Goal: Communication & Community: Answer question/provide support

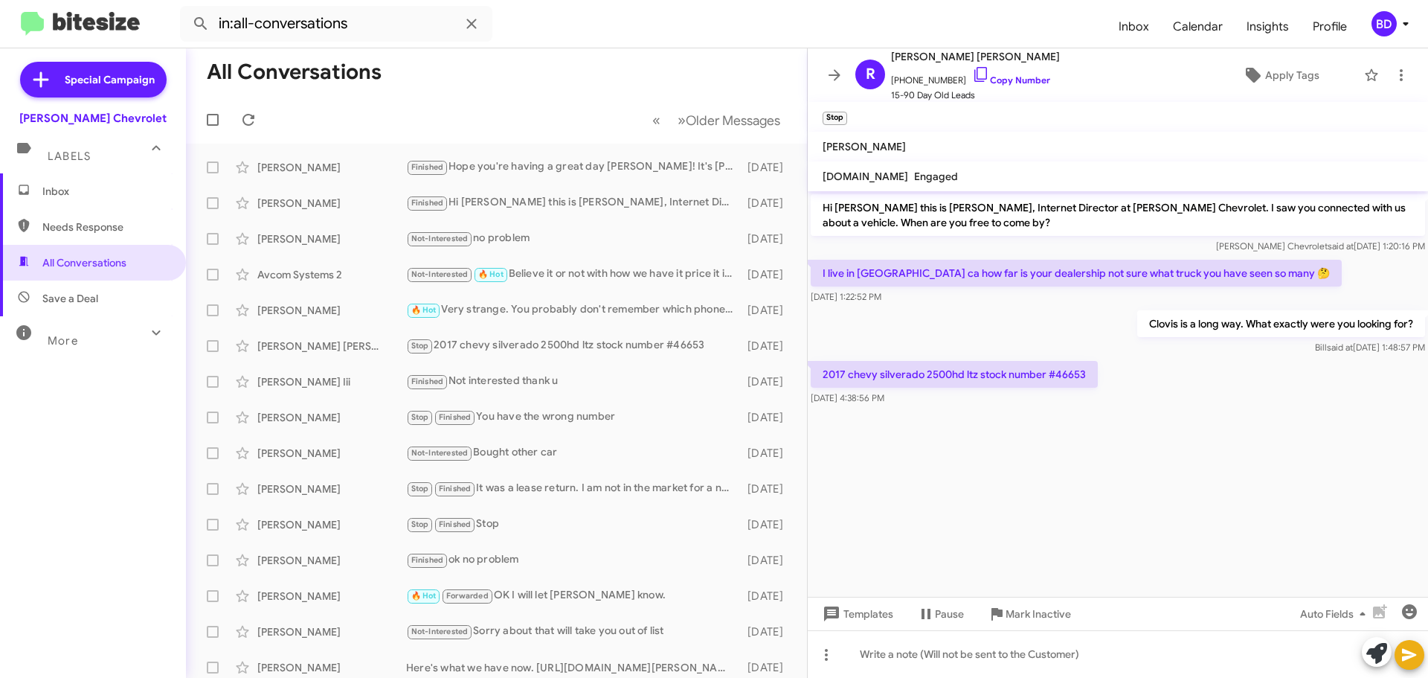
click at [59, 181] on span "Inbox" at bounding box center [93, 191] width 186 height 36
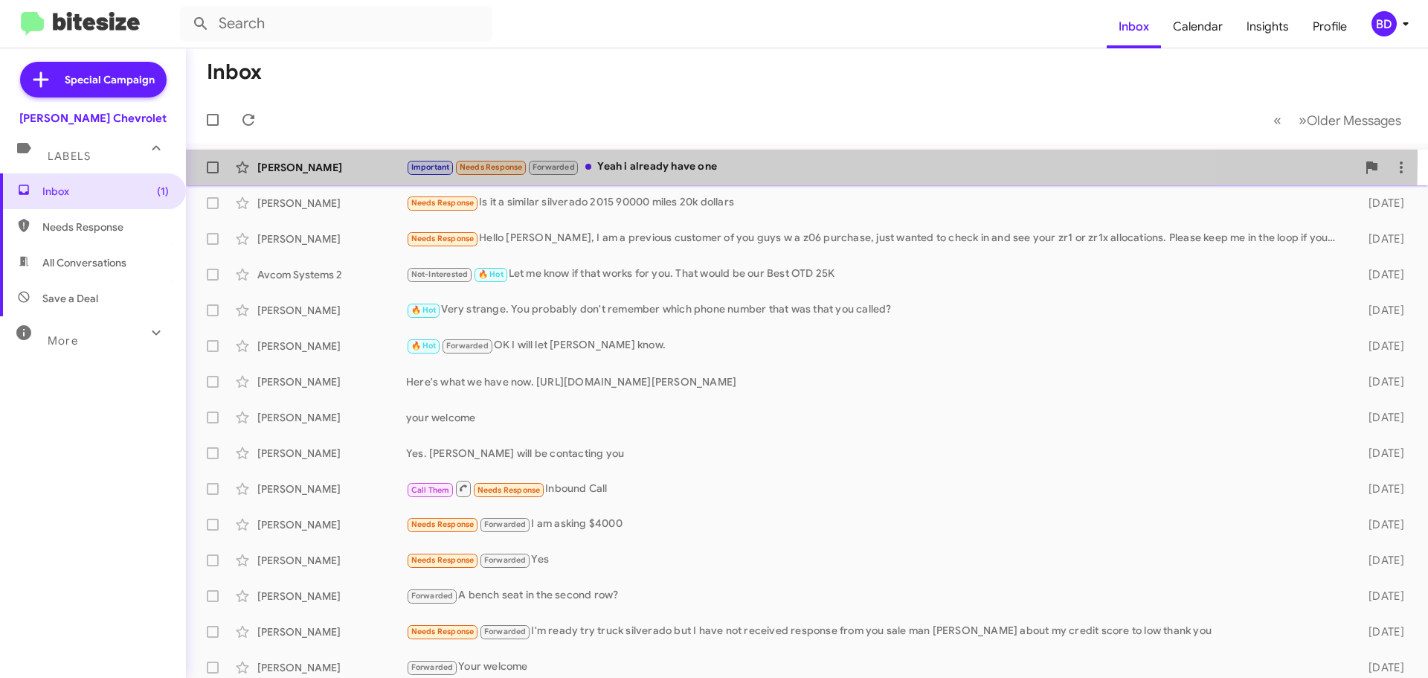
click at [655, 159] on div "Important Needs Response Forwarded Yeah i already have one" at bounding box center [881, 166] width 951 height 17
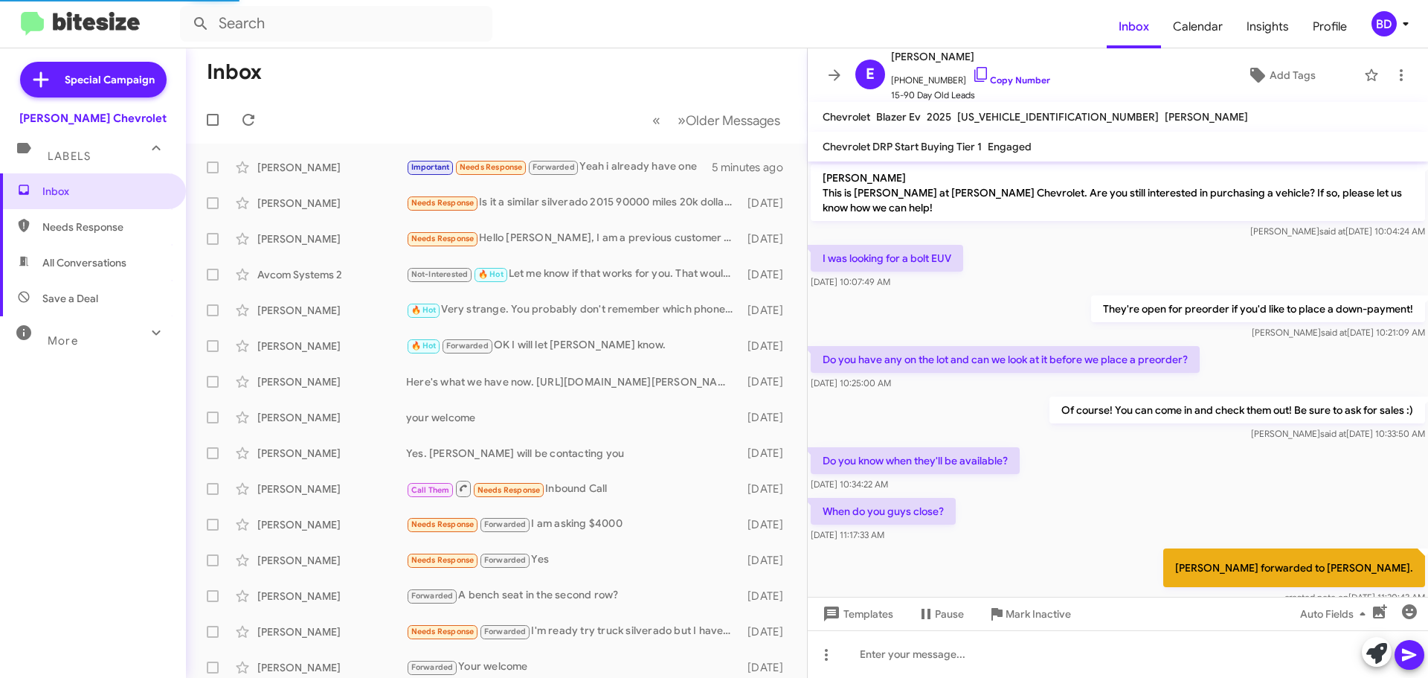
scroll to position [931, 0]
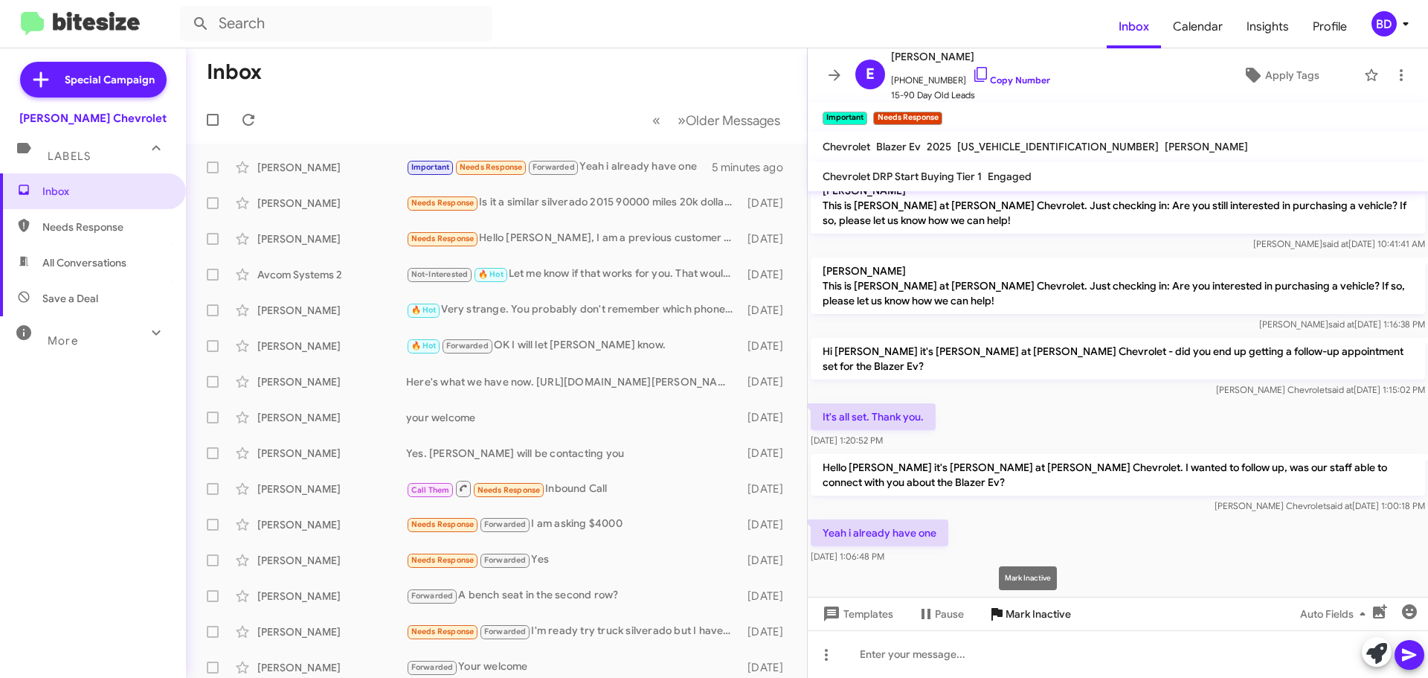
click at [1042, 609] on span "Mark Inactive" at bounding box center [1038, 613] width 65 height 27
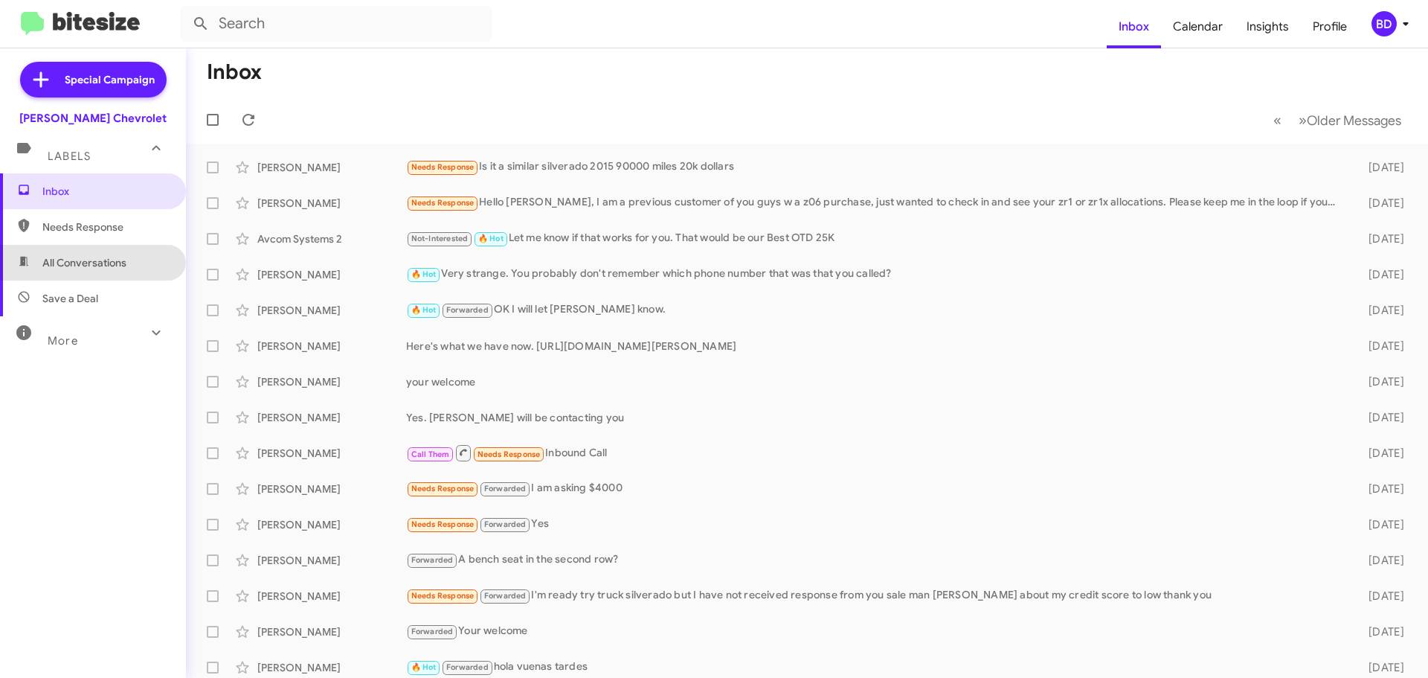
click at [105, 266] on span "All Conversations" at bounding box center [84, 262] width 84 height 15
type input "in:all-conversations"
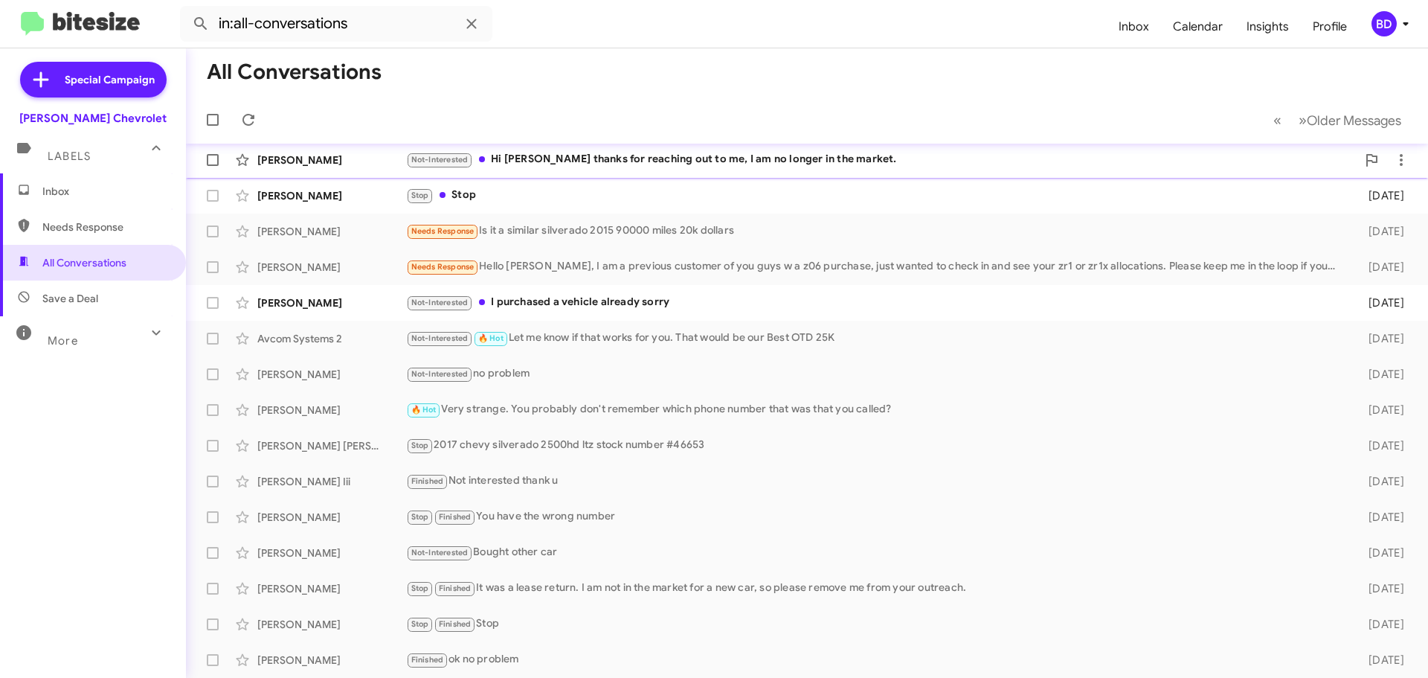
scroll to position [112, 0]
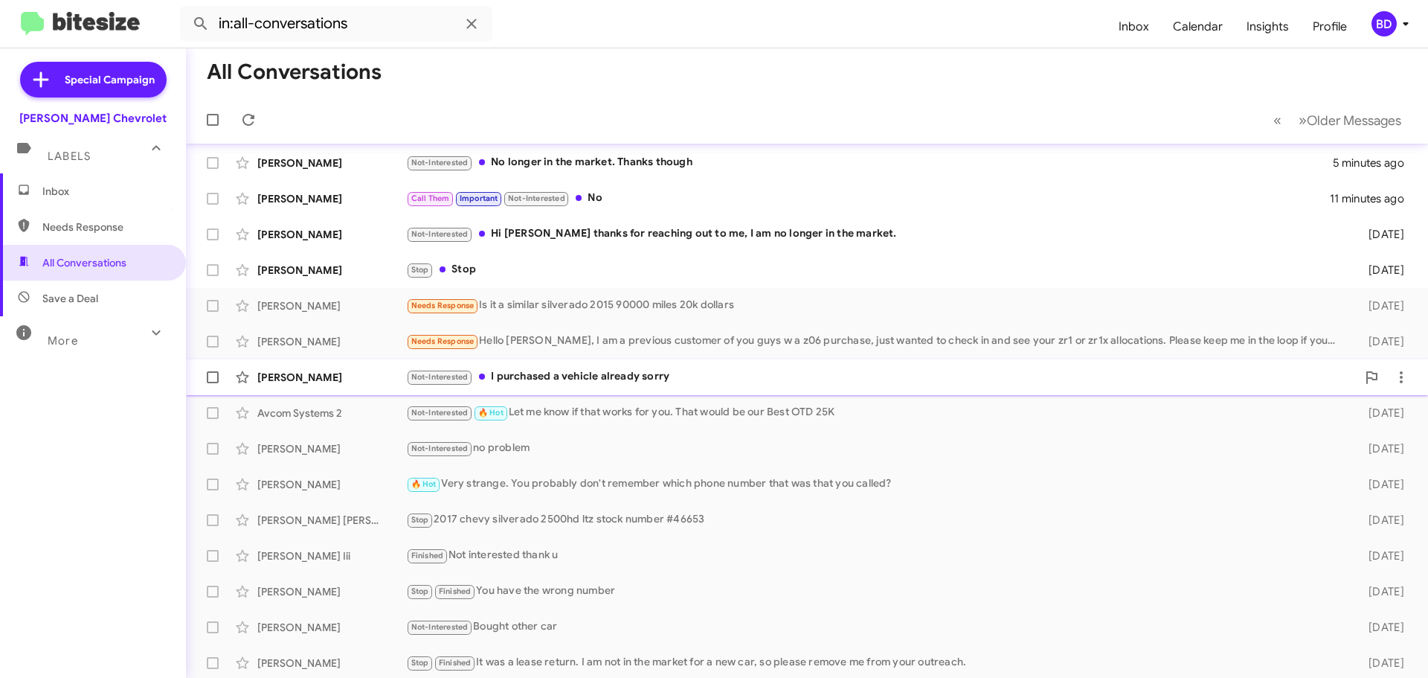
click at [639, 379] on div "Not-Interested I purchased a vehicle already sorry" at bounding box center [881, 376] width 951 height 17
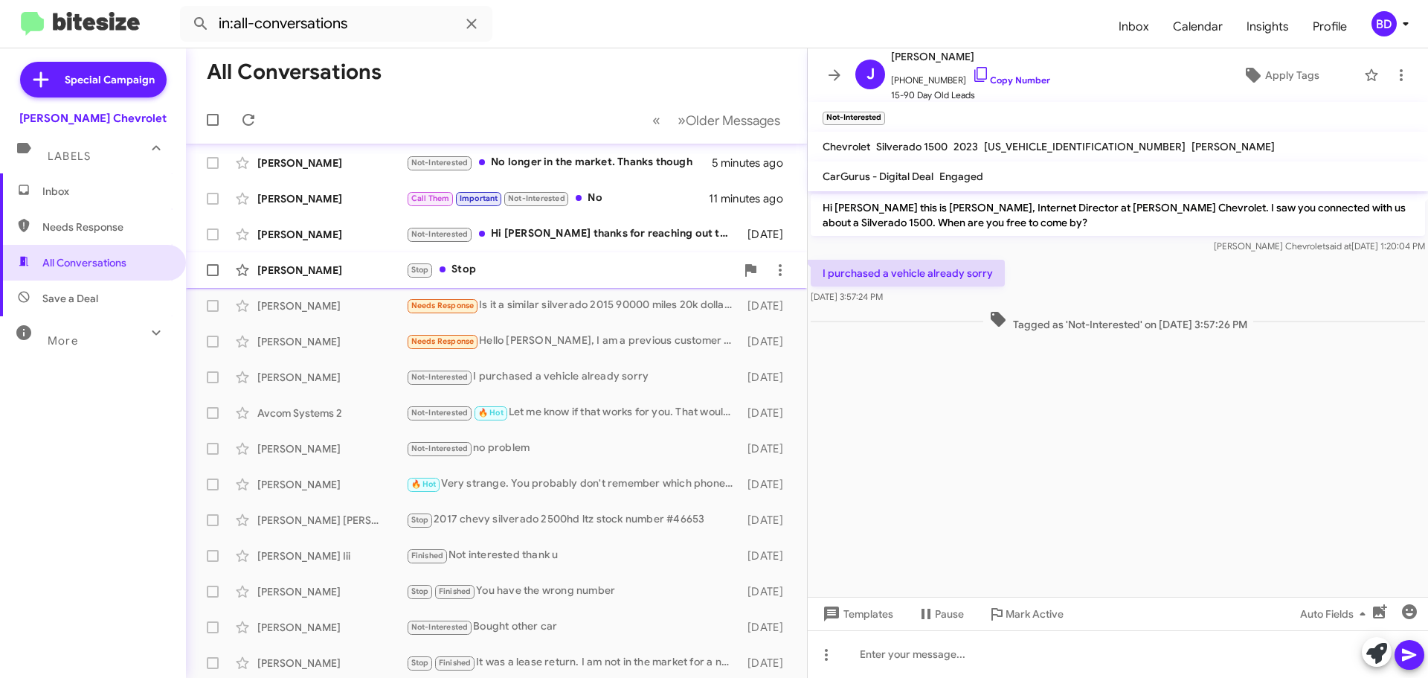
click at [468, 269] on div "Stop Stop" at bounding box center [571, 269] width 330 height 17
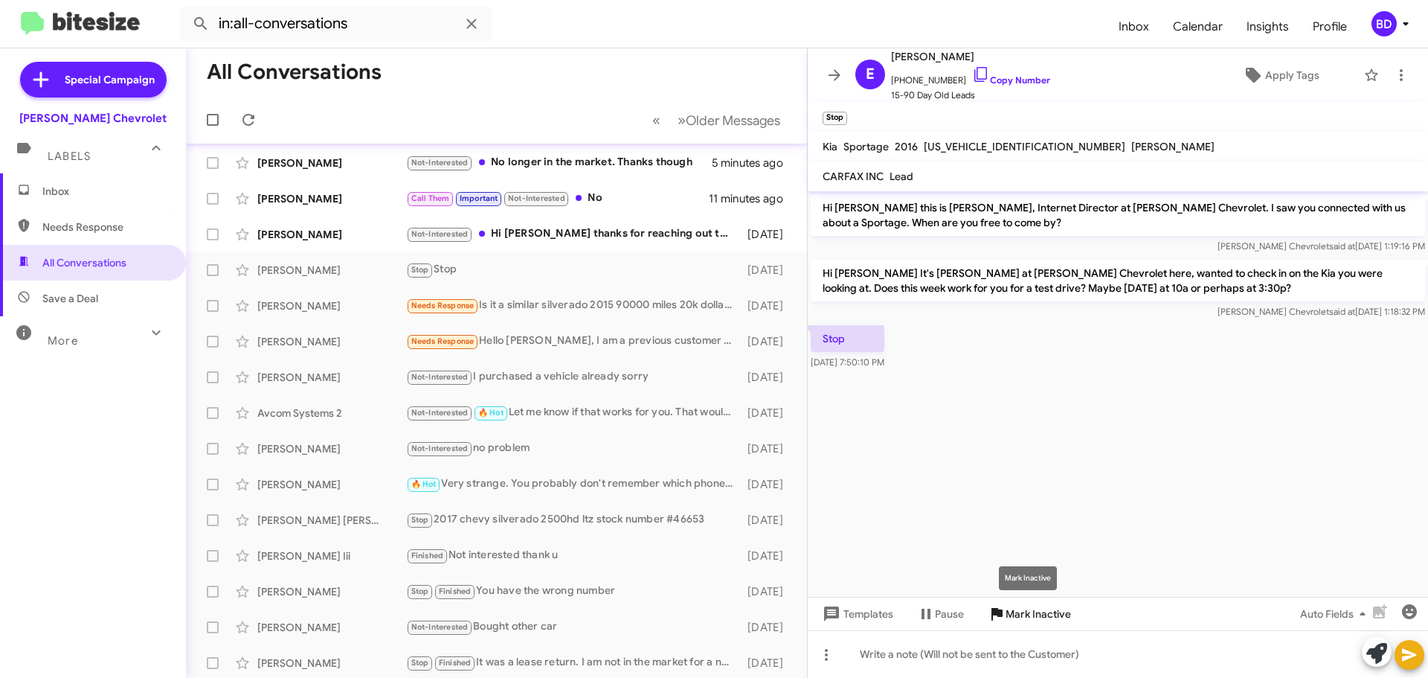
click at [1039, 613] on span "Mark Inactive" at bounding box center [1038, 613] width 65 height 27
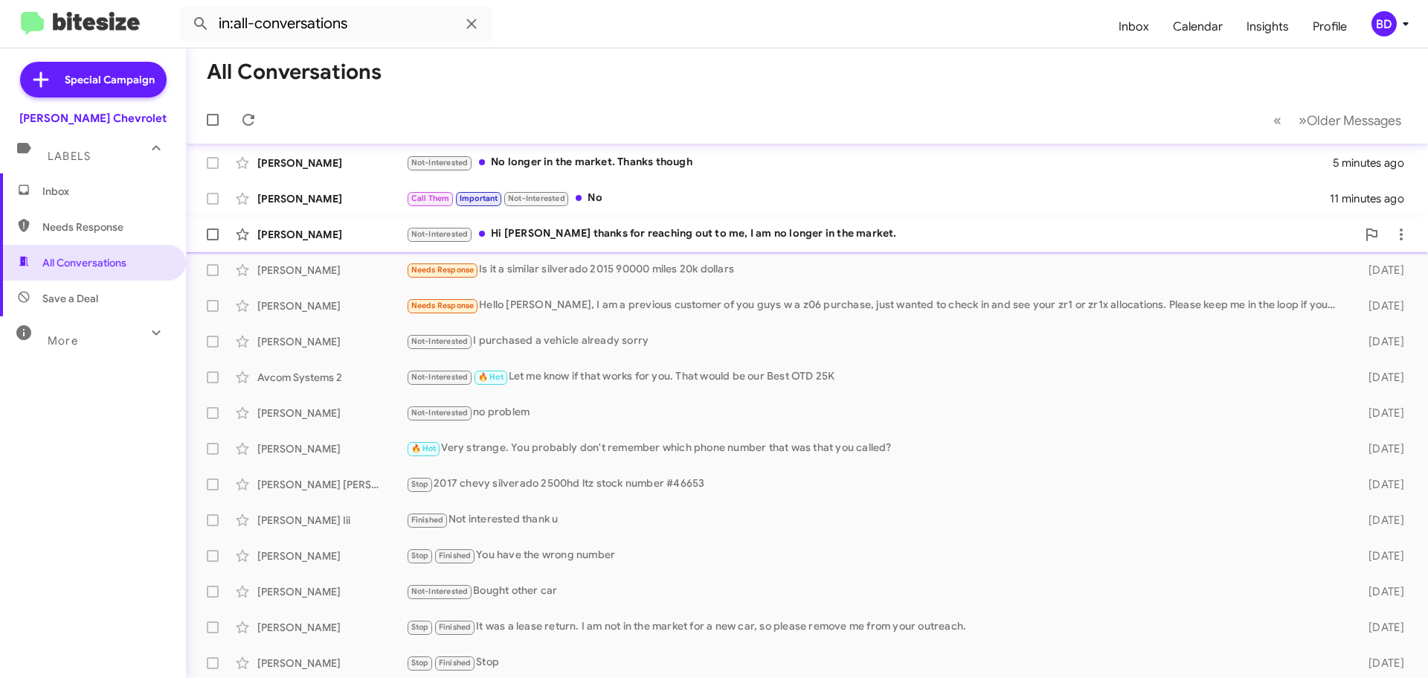
click at [595, 232] on div "Not-Interested Hi Bill thanks for reaching out to me, I am no longer in the mar…" at bounding box center [881, 233] width 951 height 17
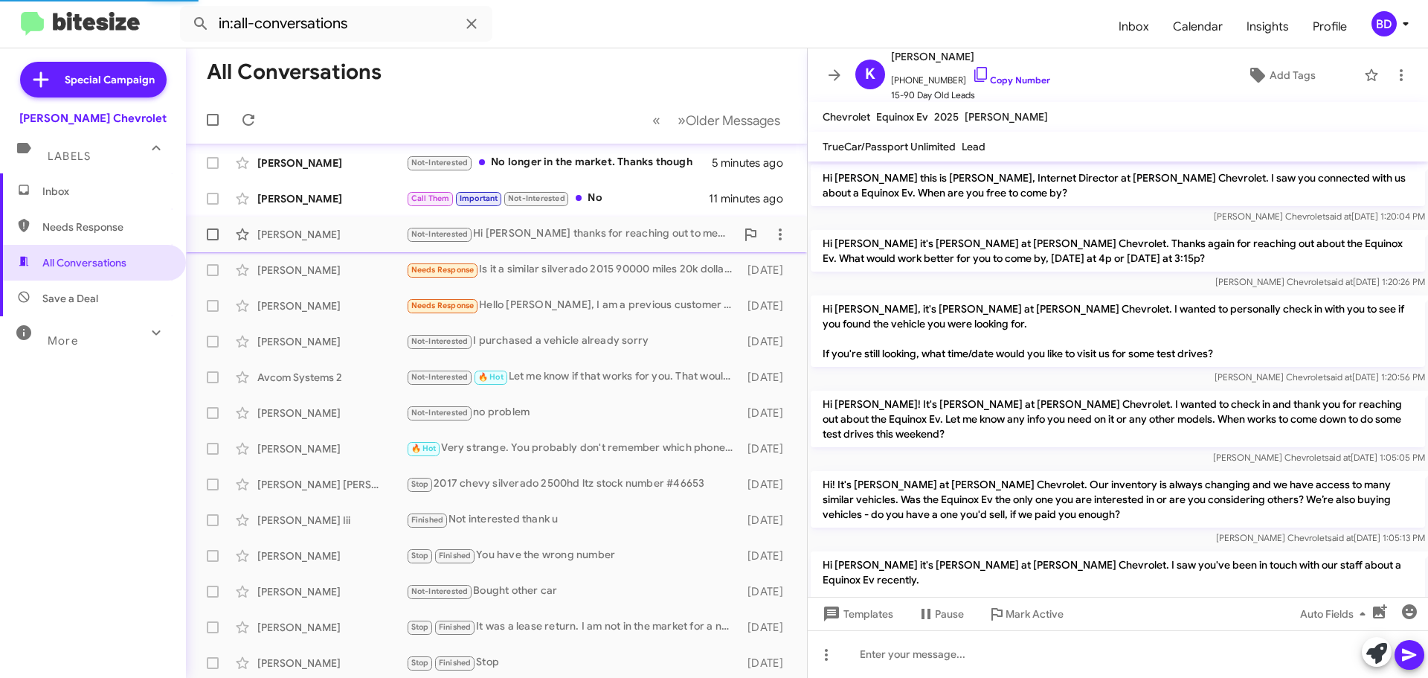
scroll to position [674, 0]
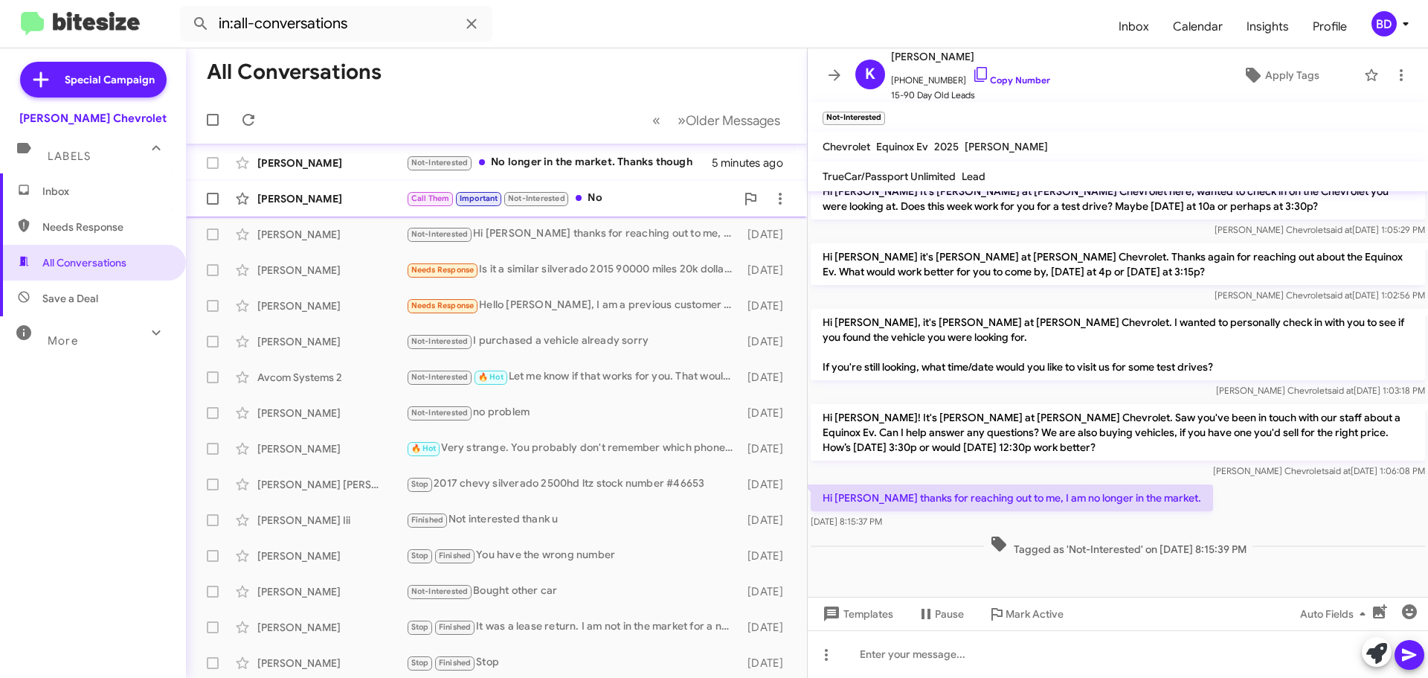
click at [607, 196] on div "Call Them Important Not-Interested No" at bounding box center [571, 198] width 330 height 17
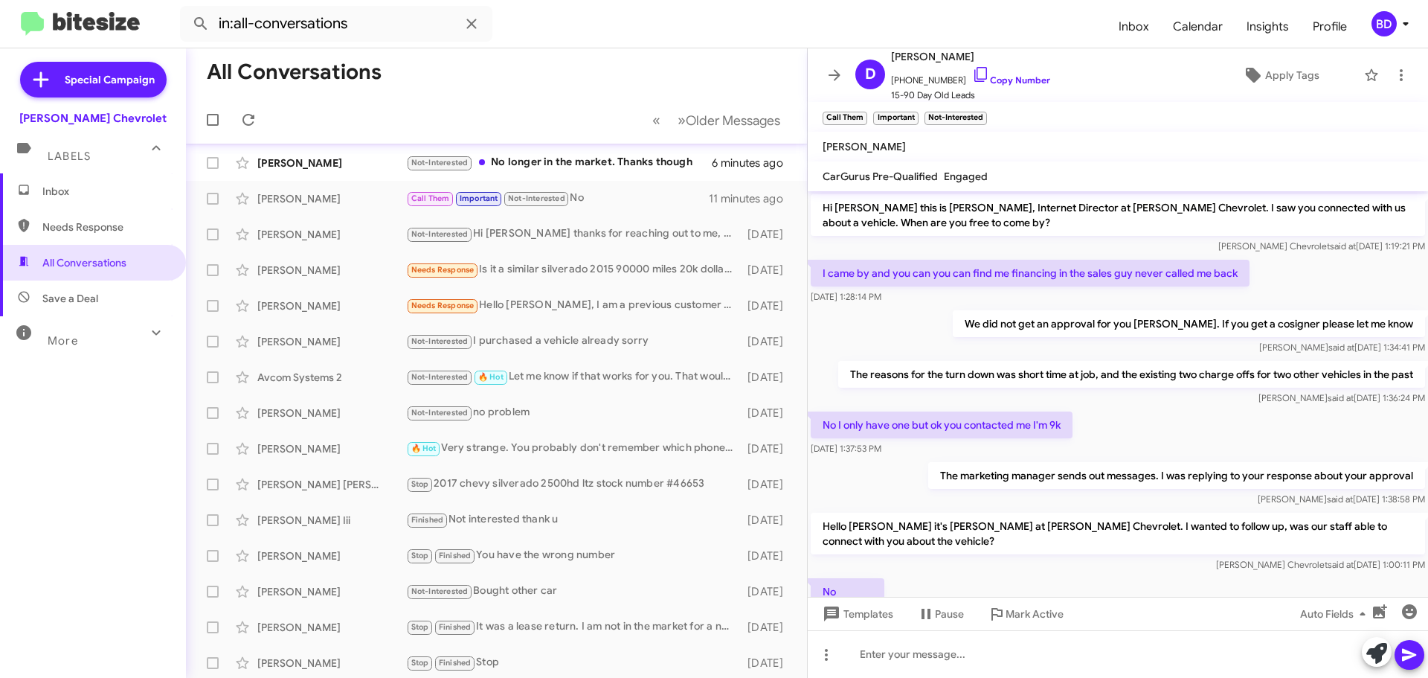
scroll to position [74, 0]
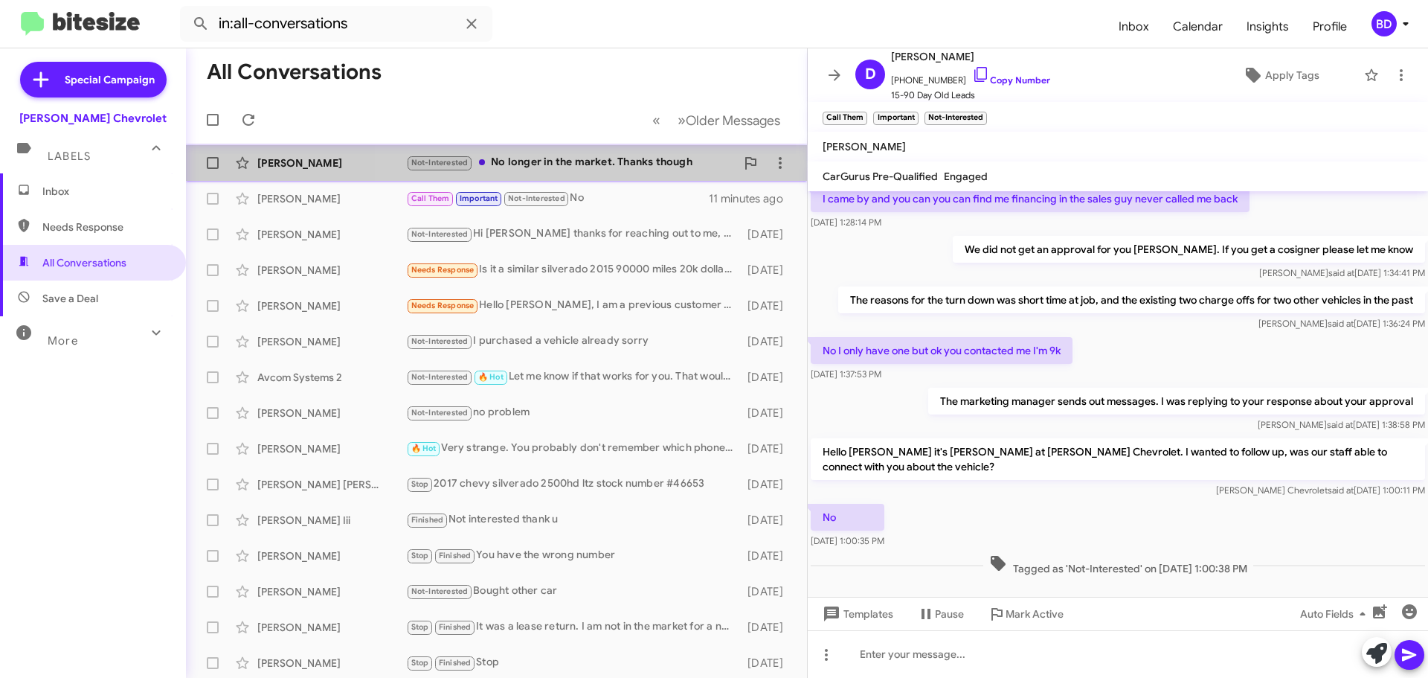
click at [629, 161] on div "Not-Interested No longer in the market. Thanks though" at bounding box center [571, 162] width 330 height 17
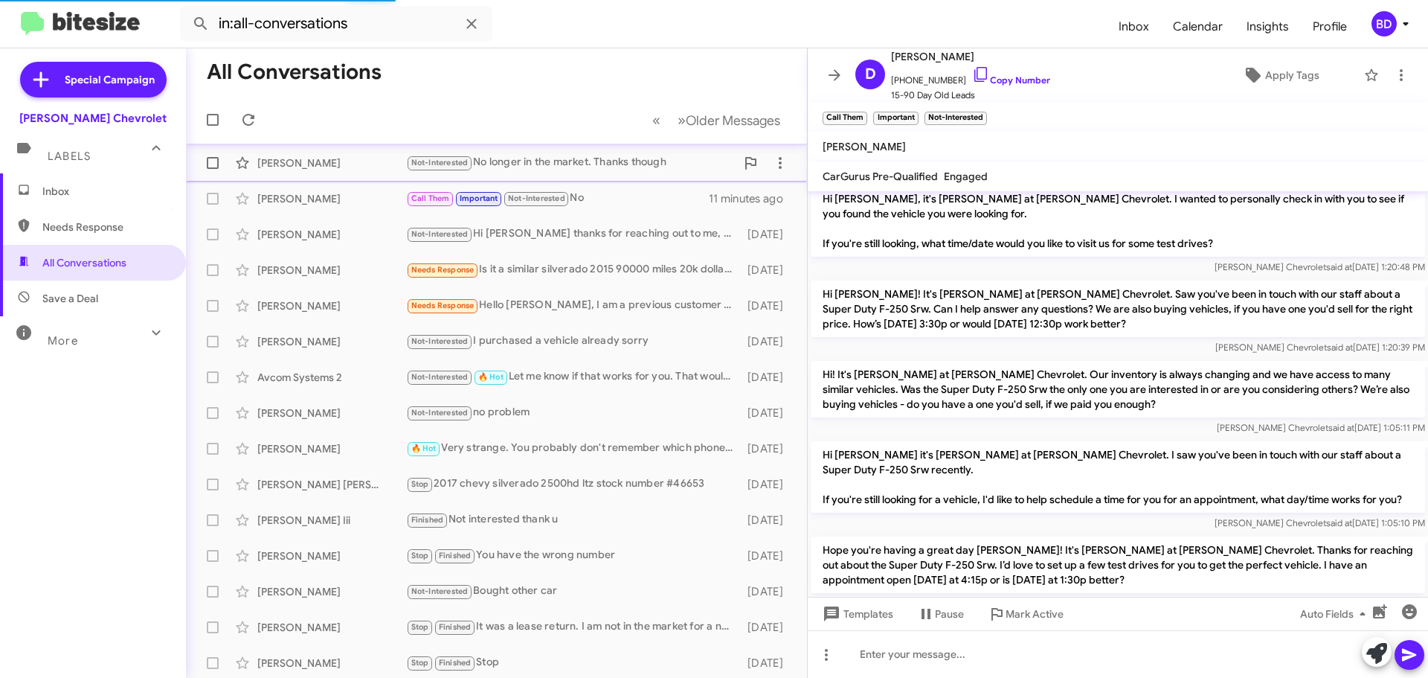
scroll to position [763, 0]
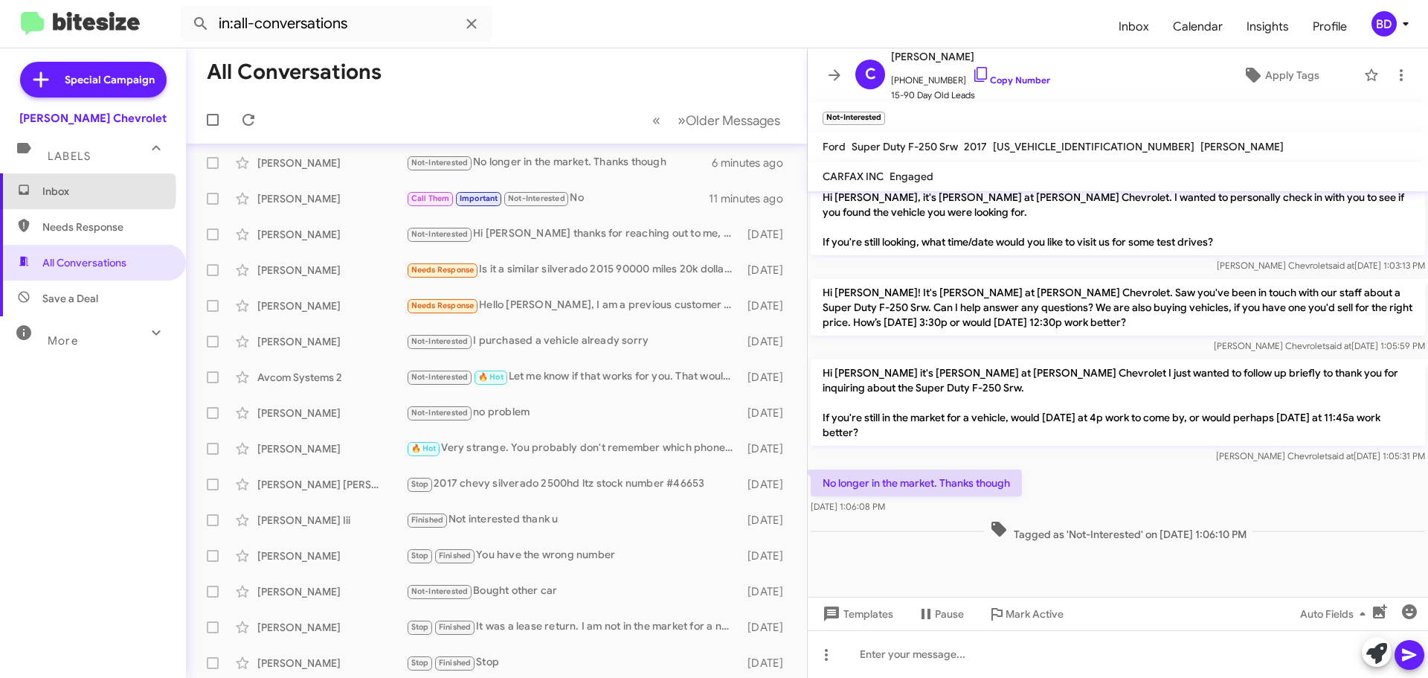
click at [50, 190] on span "Inbox" at bounding box center [105, 191] width 126 height 15
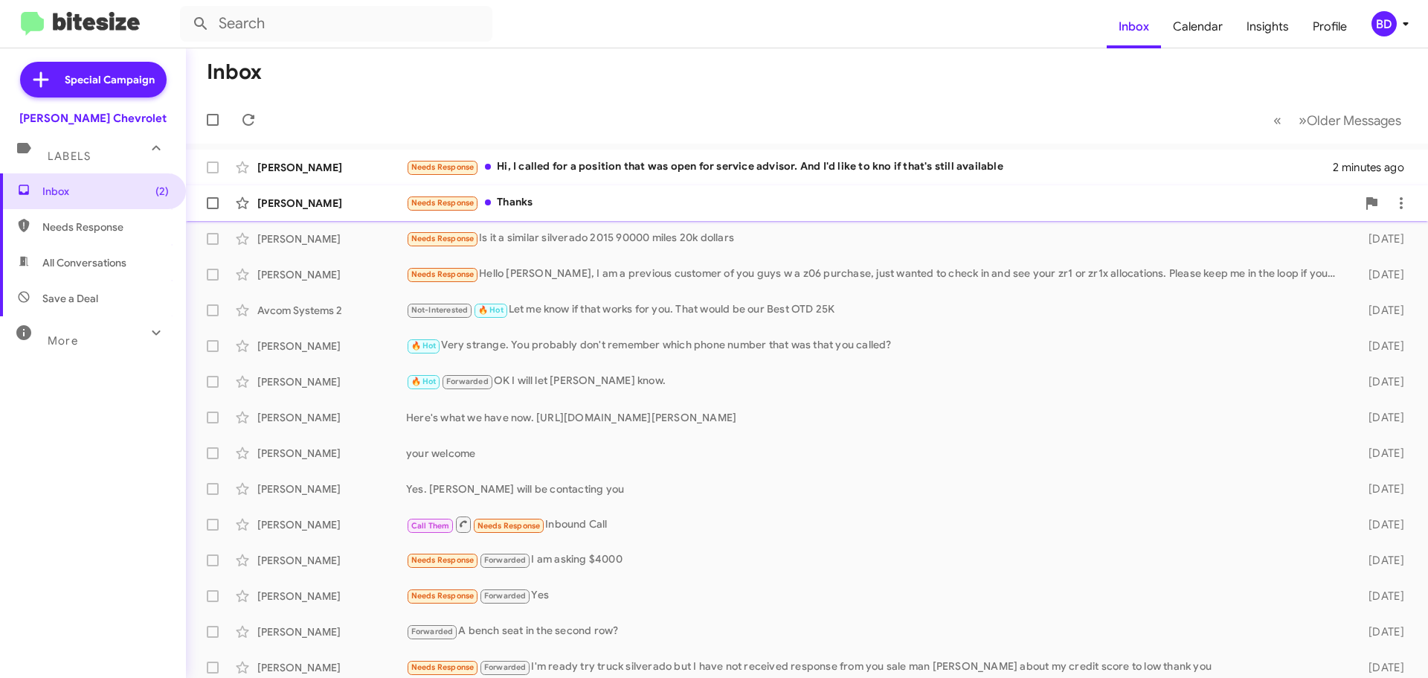
click at [526, 196] on div "Needs Response Thanks" at bounding box center [881, 202] width 951 height 17
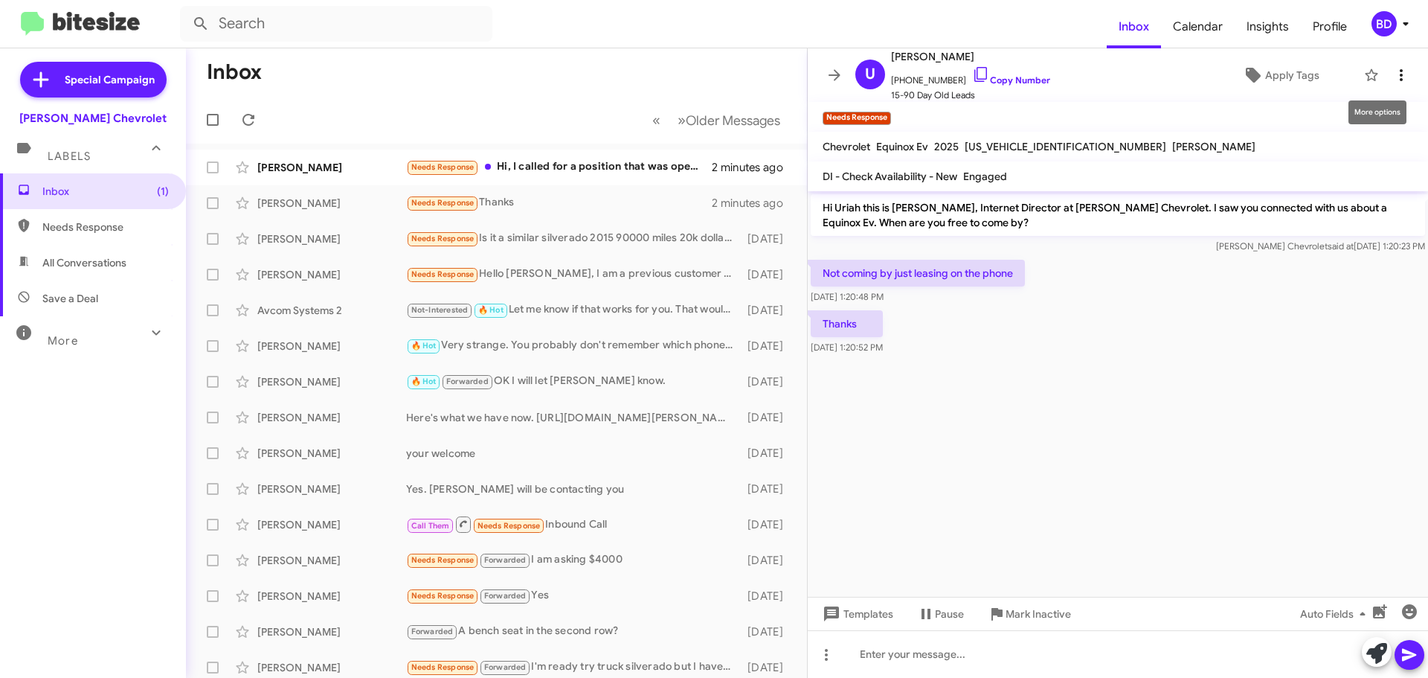
click at [1393, 72] on icon at bounding box center [1402, 75] width 18 height 18
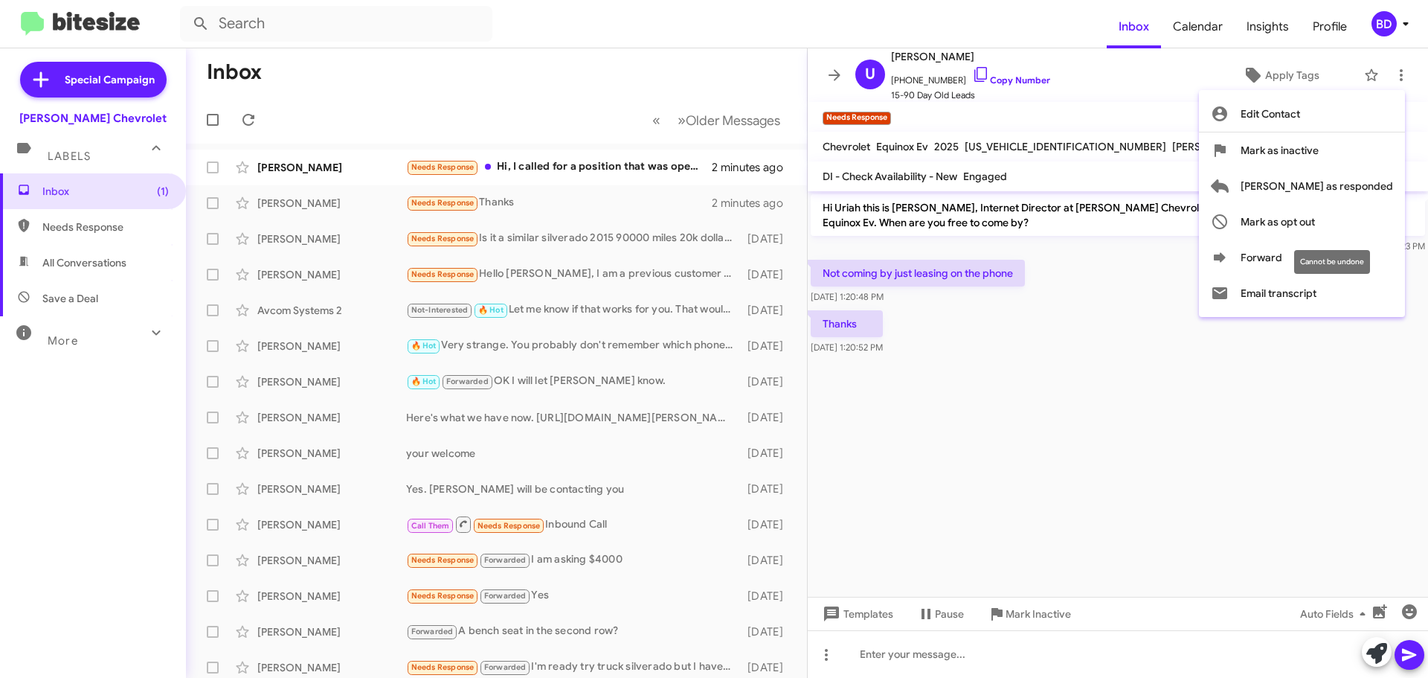
click at [1284, 257] on mat-tooltip-component "Cannot be undone" at bounding box center [1332, 262] width 97 height 45
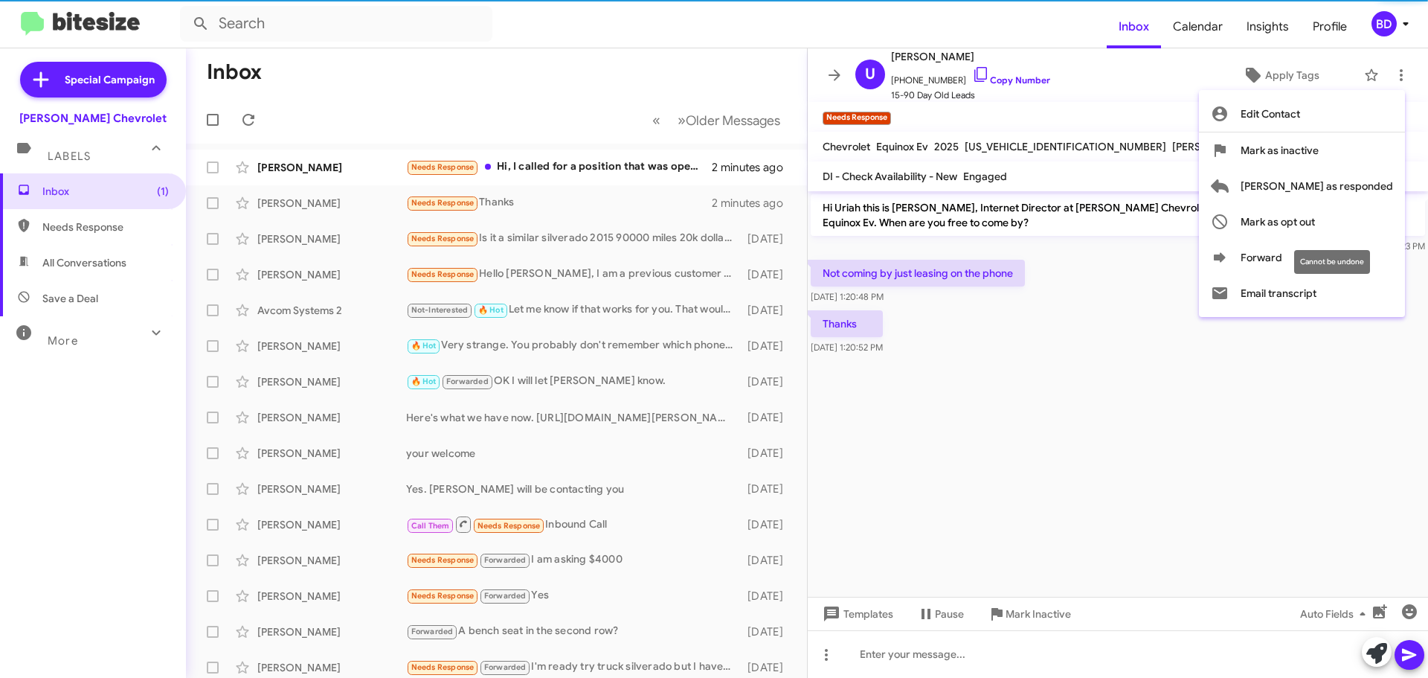
click at [1320, 260] on div "Cannot be undone" at bounding box center [1332, 262] width 76 height 24
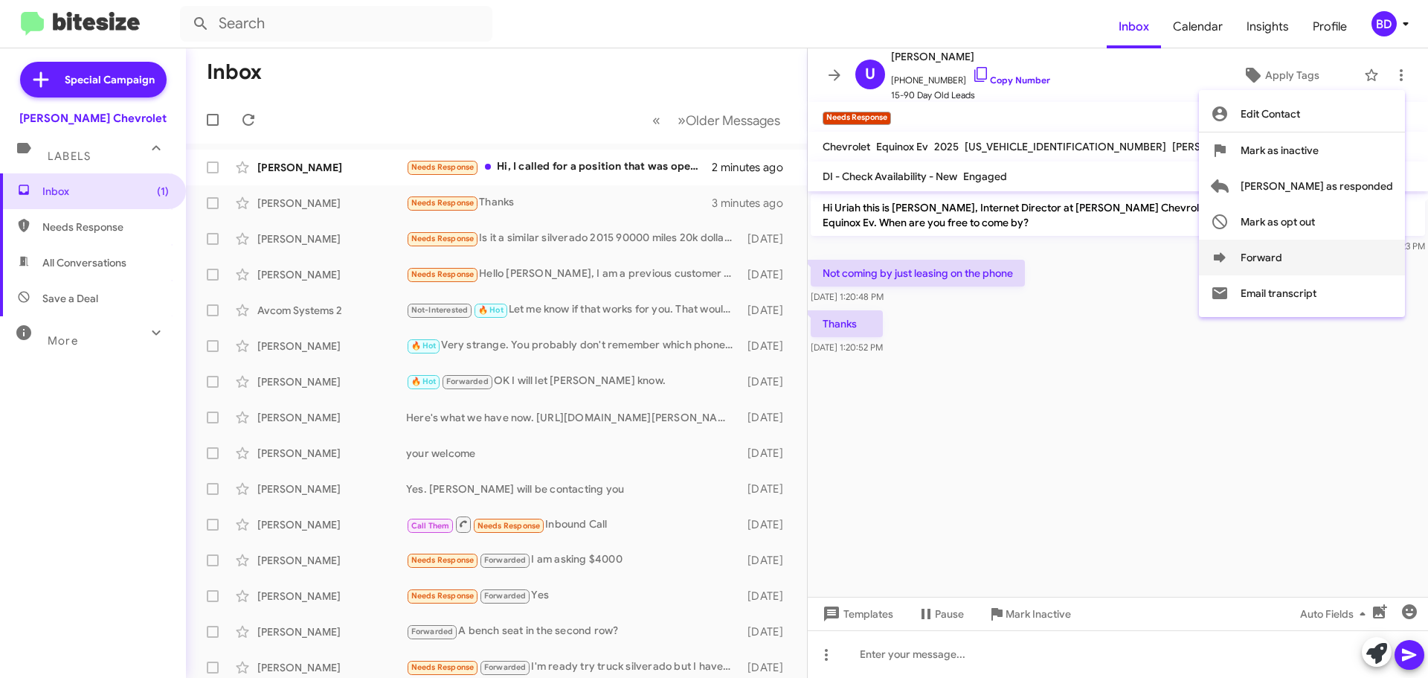
click at [1316, 255] on button "Forward" at bounding box center [1302, 258] width 206 height 36
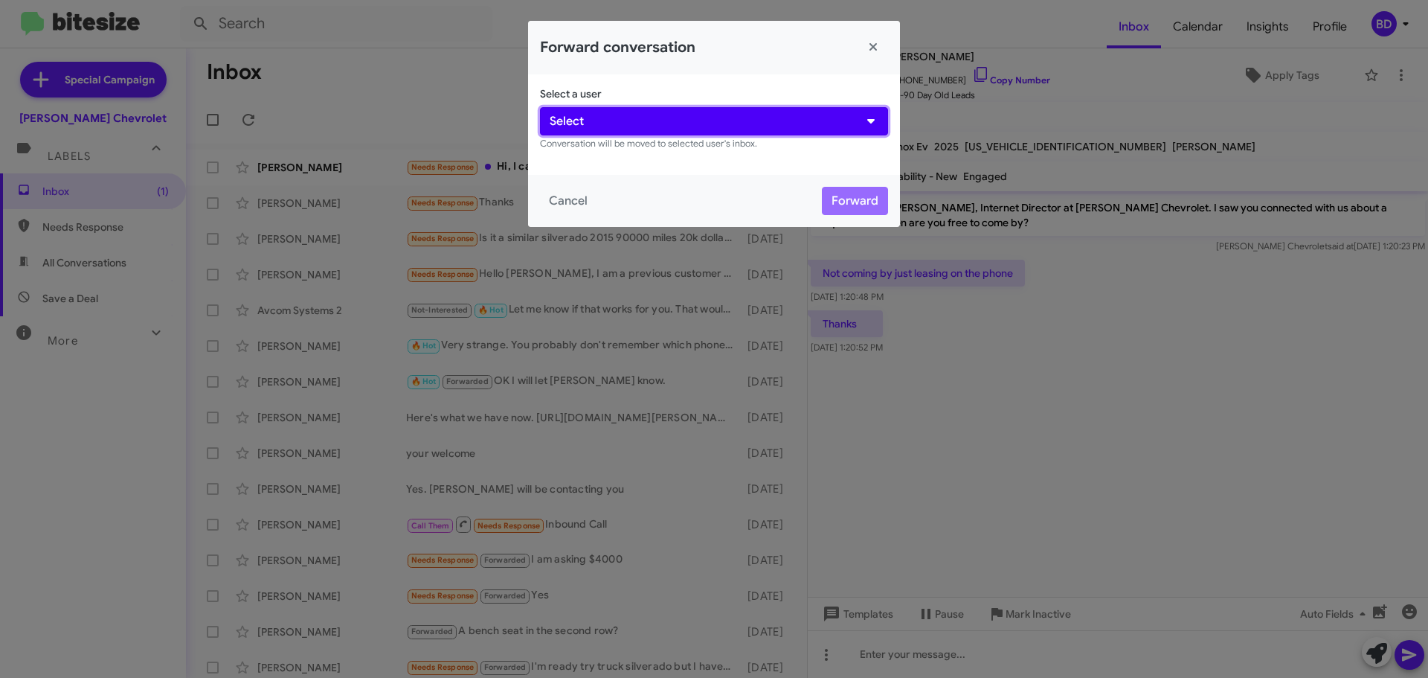
click at [623, 120] on button "Select" at bounding box center [714, 121] width 348 height 28
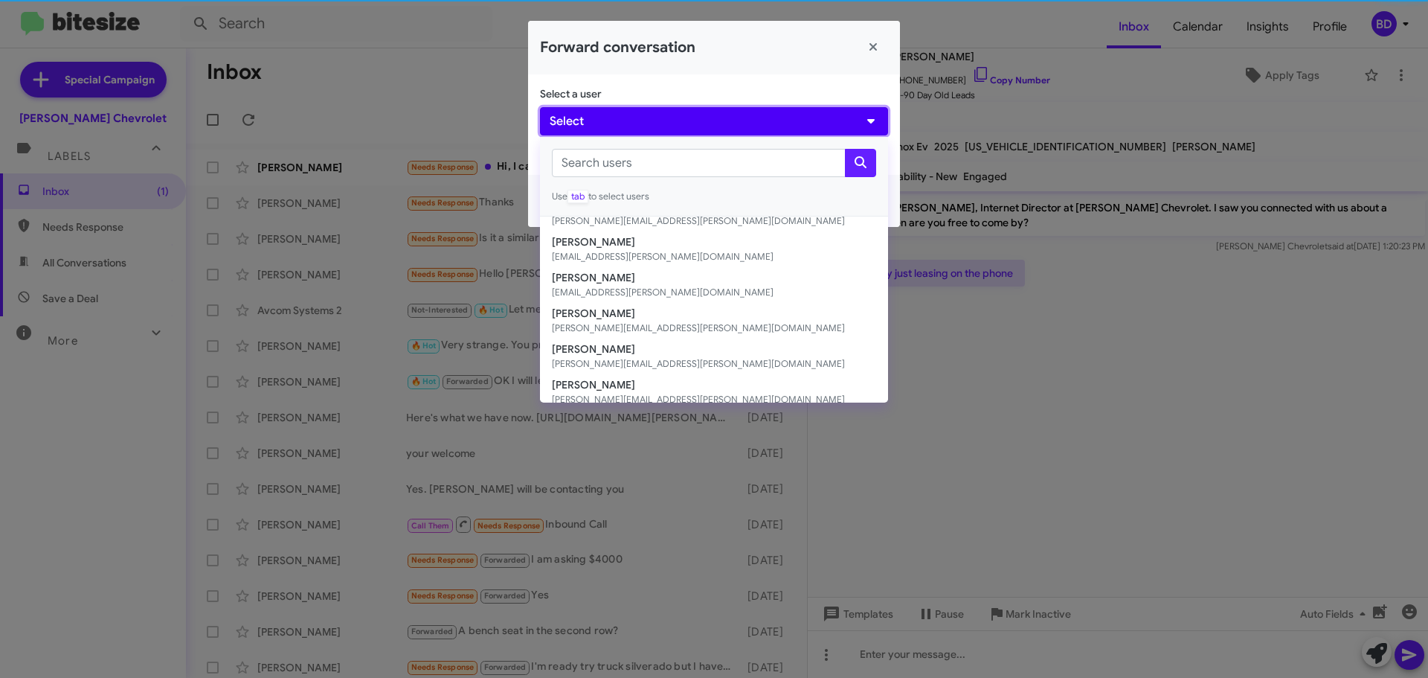
scroll to position [207, 0]
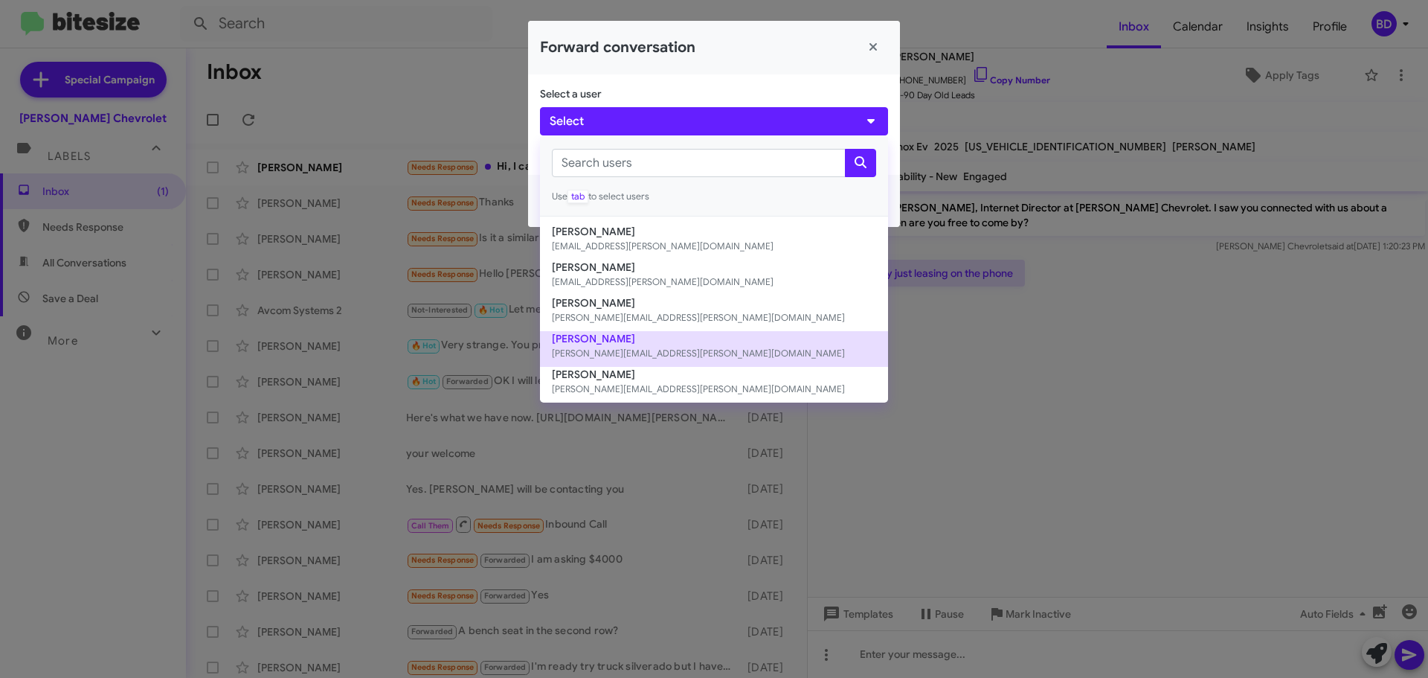
click at [619, 335] on button "Gilberto Quiroz [EMAIL_ADDRESS][PERSON_NAME][DOMAIN_NAME]" at bounding box center [714, 349] width 348 height 36
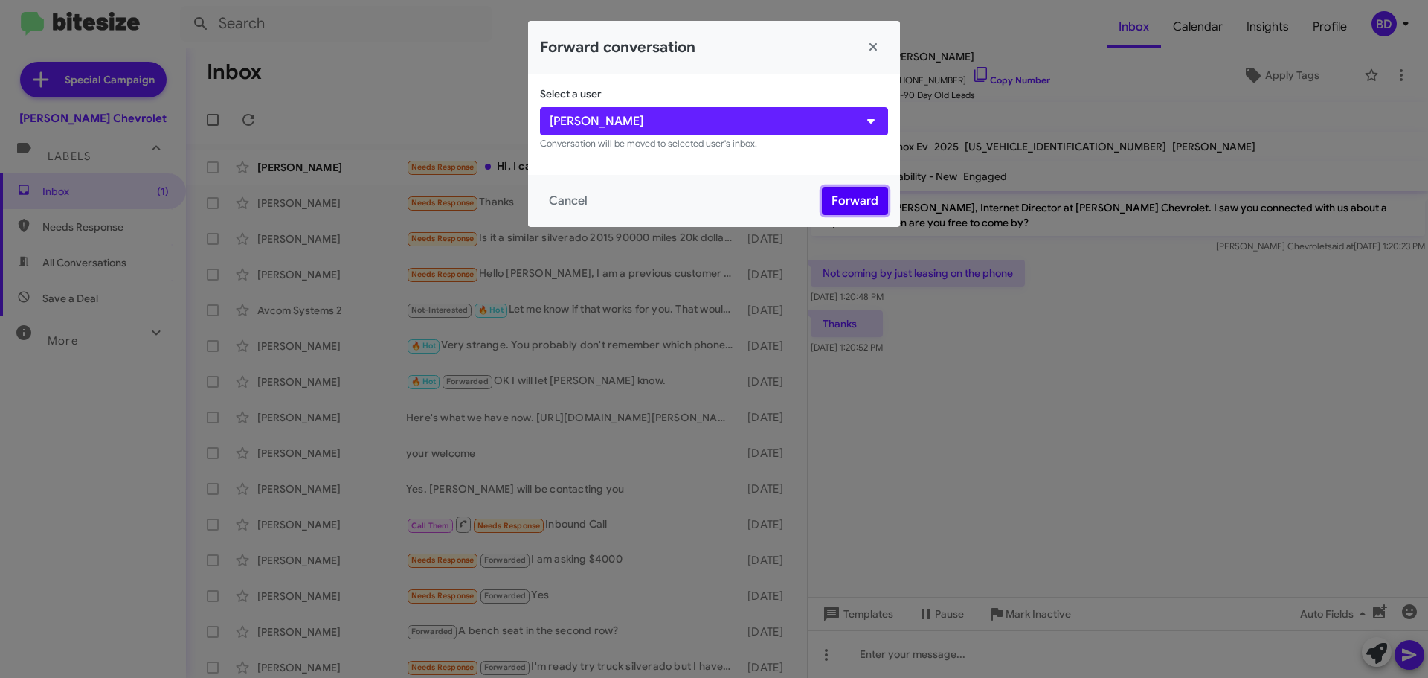
click at [842, 201] on button "Forward" at bounding box center [855, 201] width 66 height 28
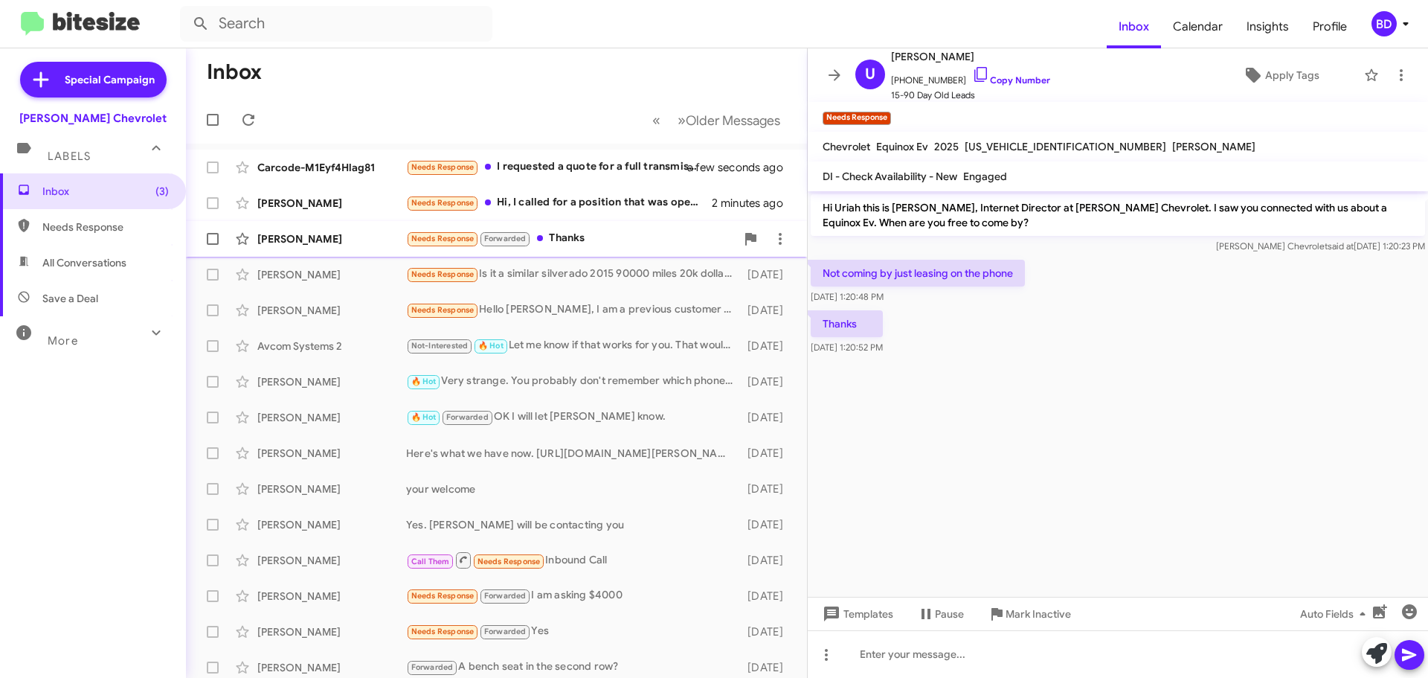
click at [564, 233] on div "Needs Response Forwarded Thanks" at bounding box center [571, 238] width 330 height 17
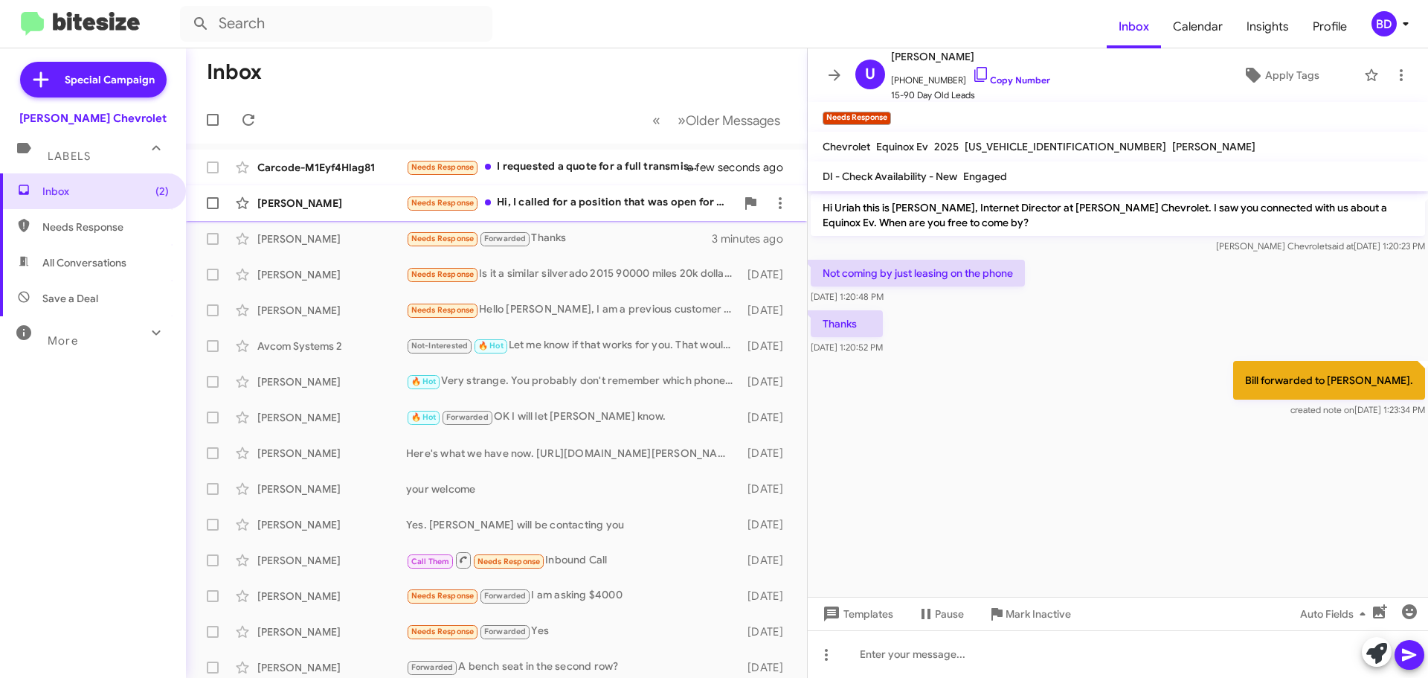
click at [574, 203] on div "Needs Response Hi, I called for a position that was open for service advisor. A…" at bounding box center [571, 202] width 330 height 17
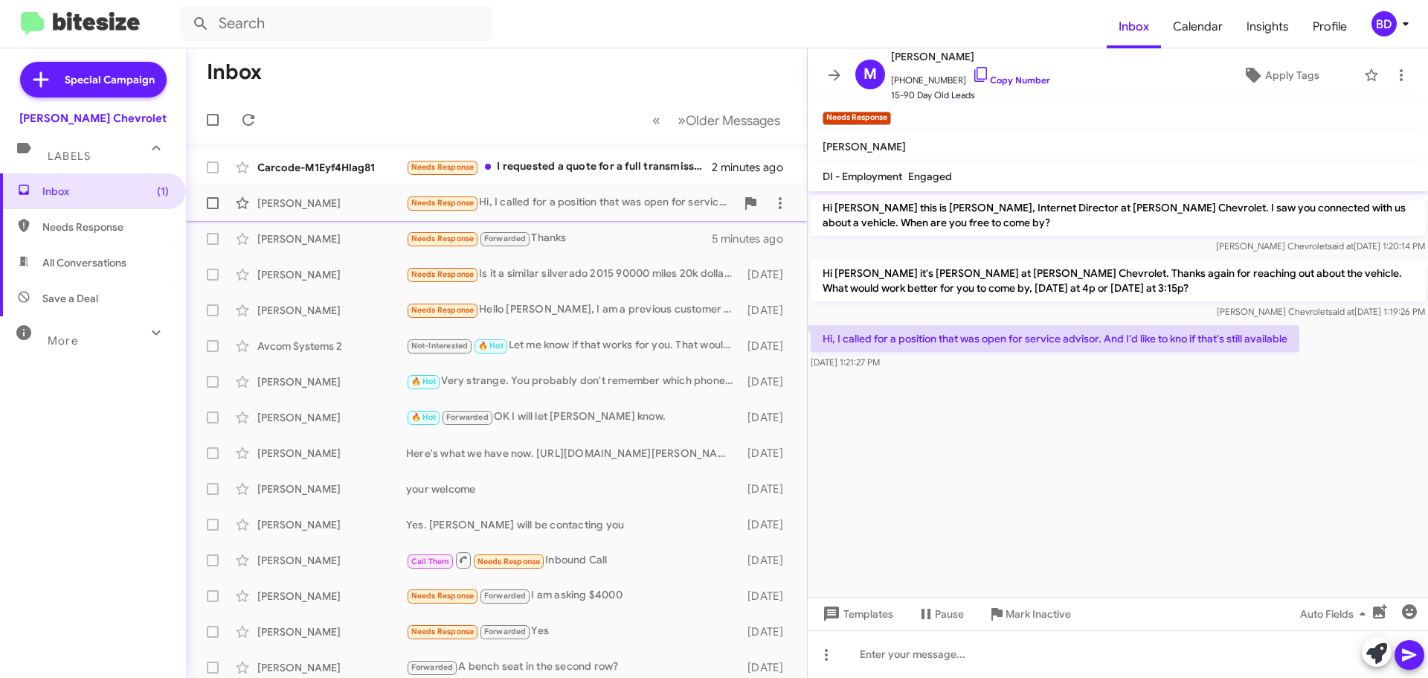
click at [562, 202] on div "Needs Response Hi, I called for a position that was open for service advisor. A…" at bounding box center [571, 202] width 330 height 17
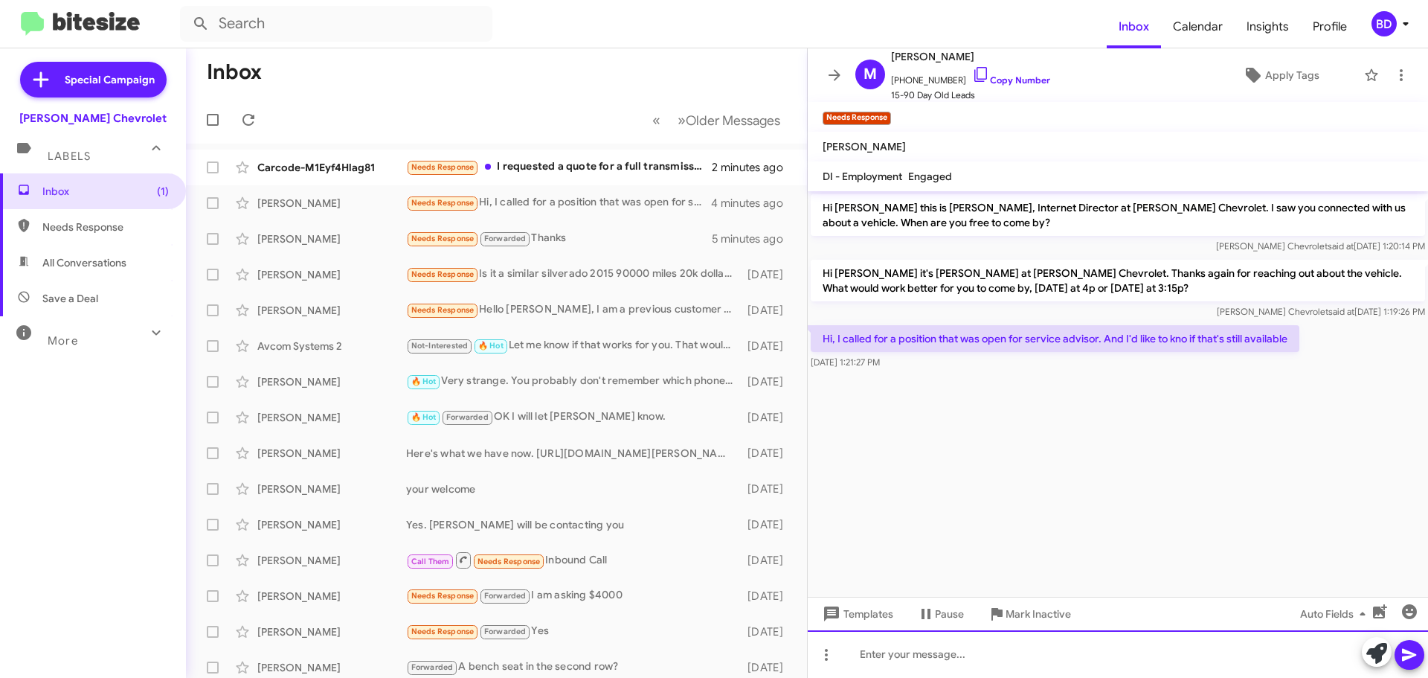
click at [881, 658] on div at bounding box center [1118, 654] width 620 height 48
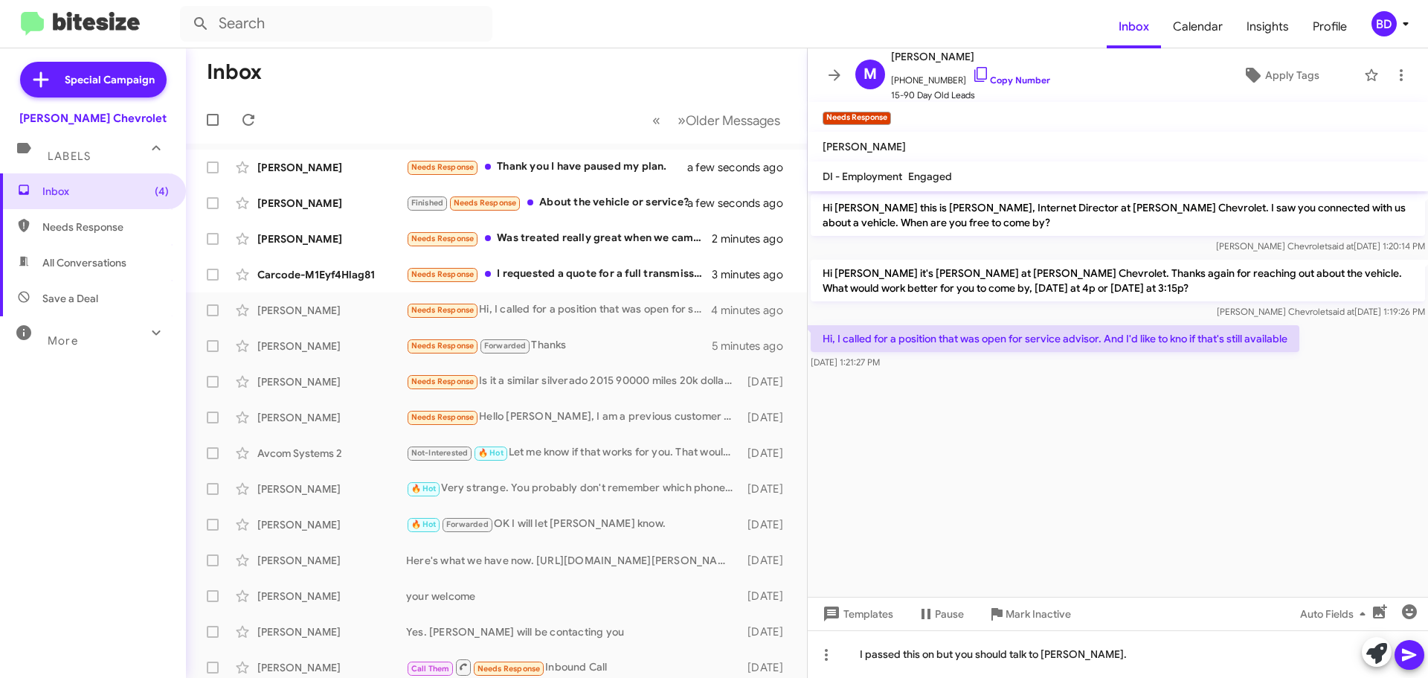
click at [1408, 658] on icon at bounding box center [1409, 655] width 14 height 13
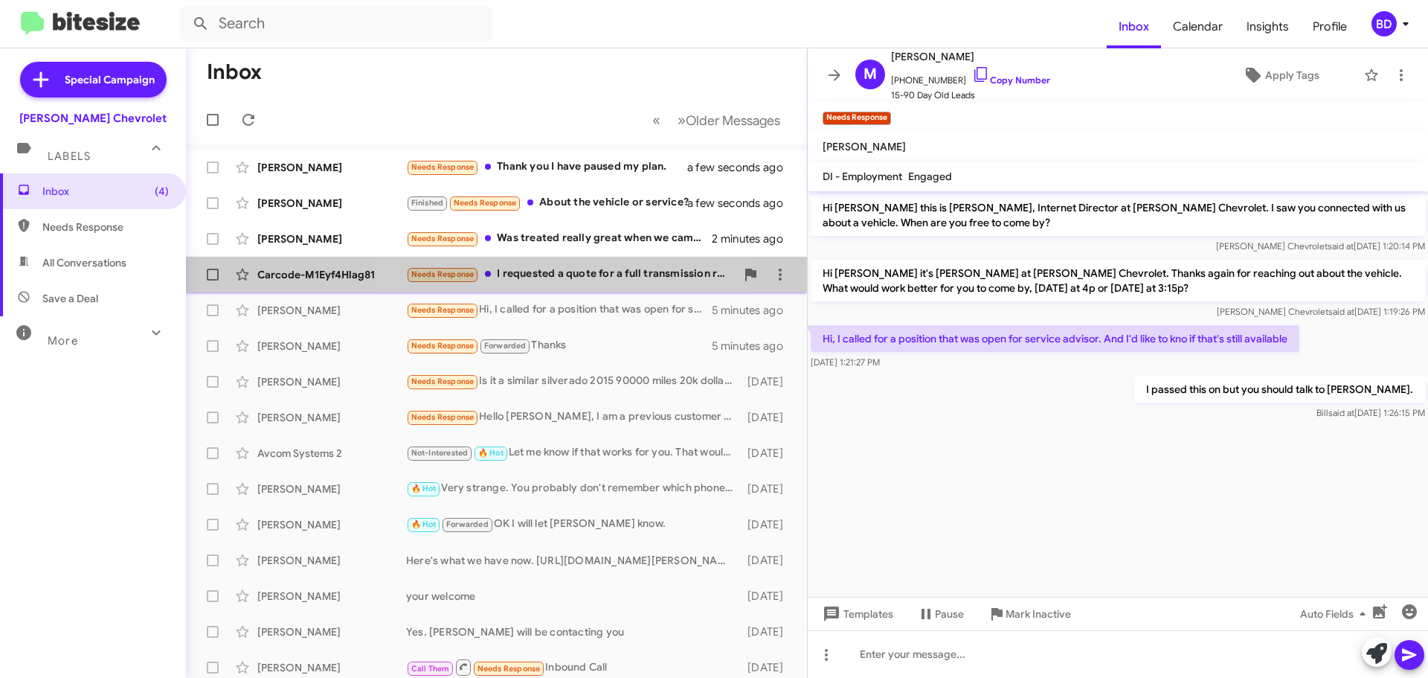
click at [577, 269] on div "Needs Response I requested a quote for a full transmission replacement for my 2…" at bounding box center [571, 274] width 330 height 17
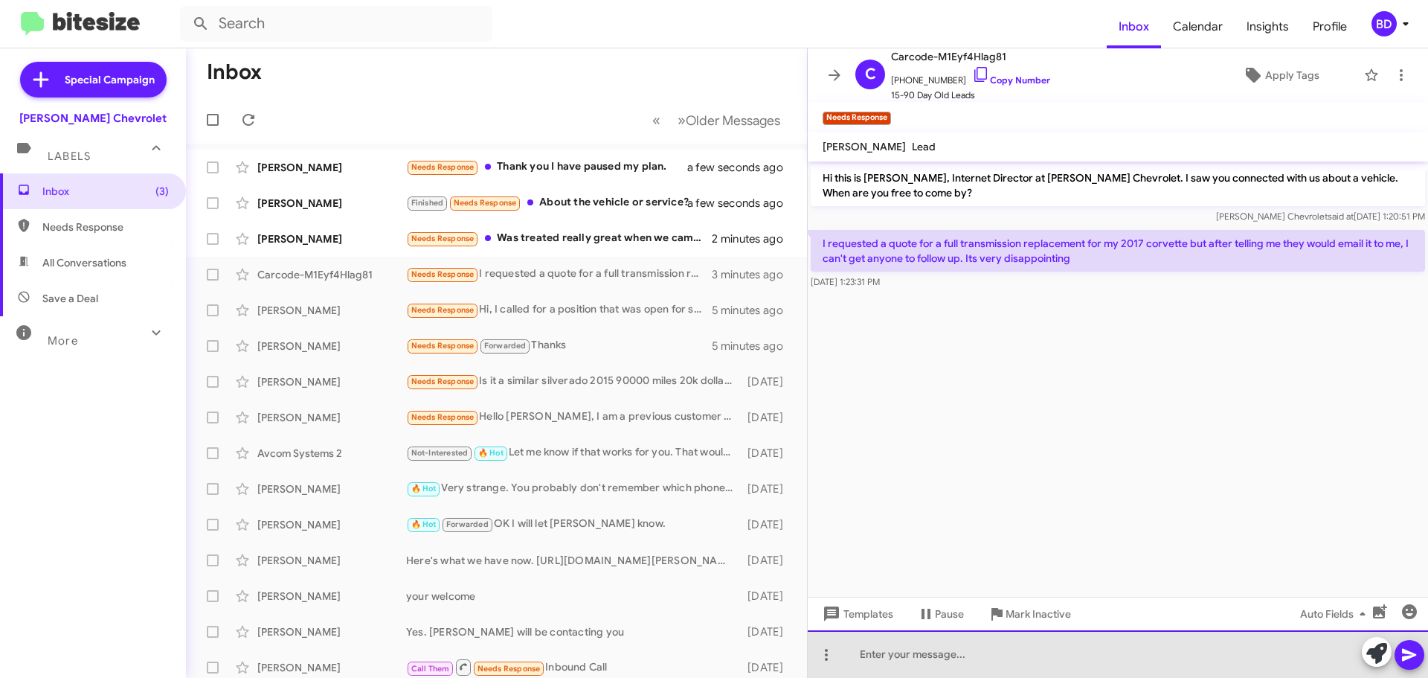
click at [899, 661] on div at bounding box center [1118, 654] width 620 height 48
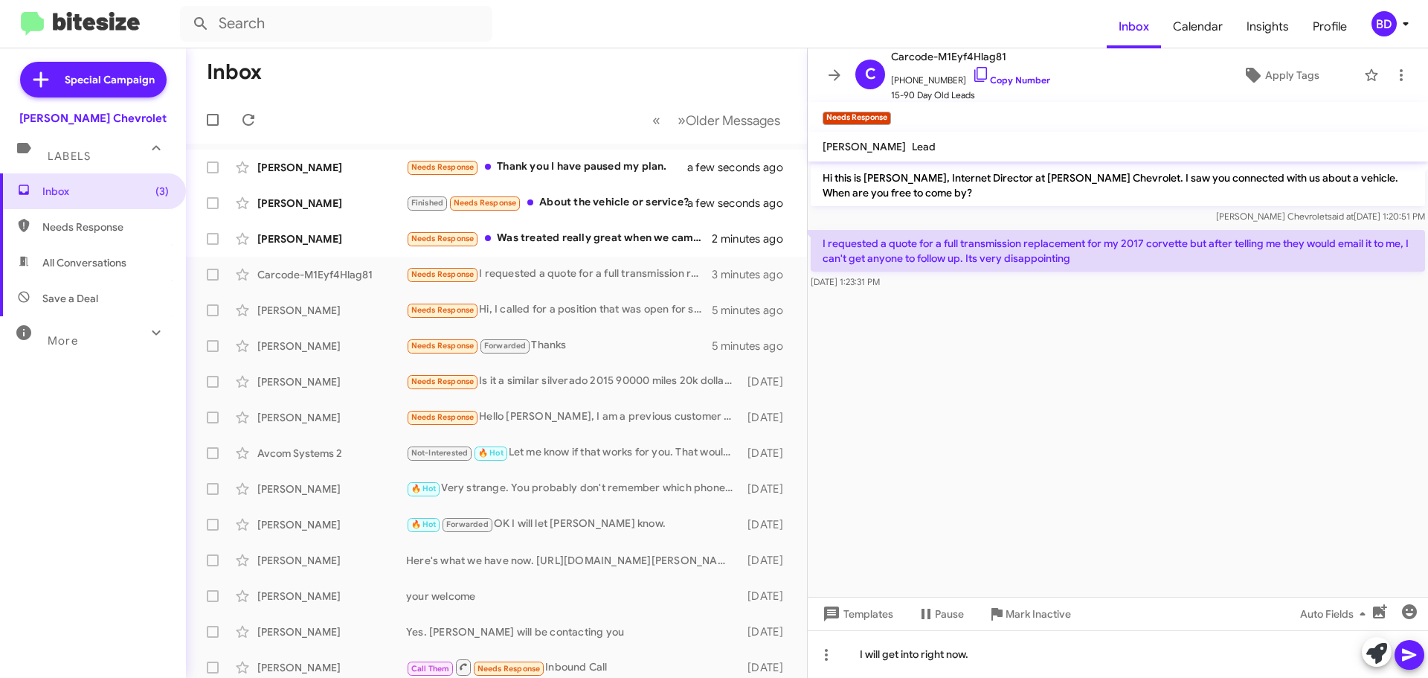
click at [1415, 660] on icon at bounding box center [1410, 655] width 18 height 18
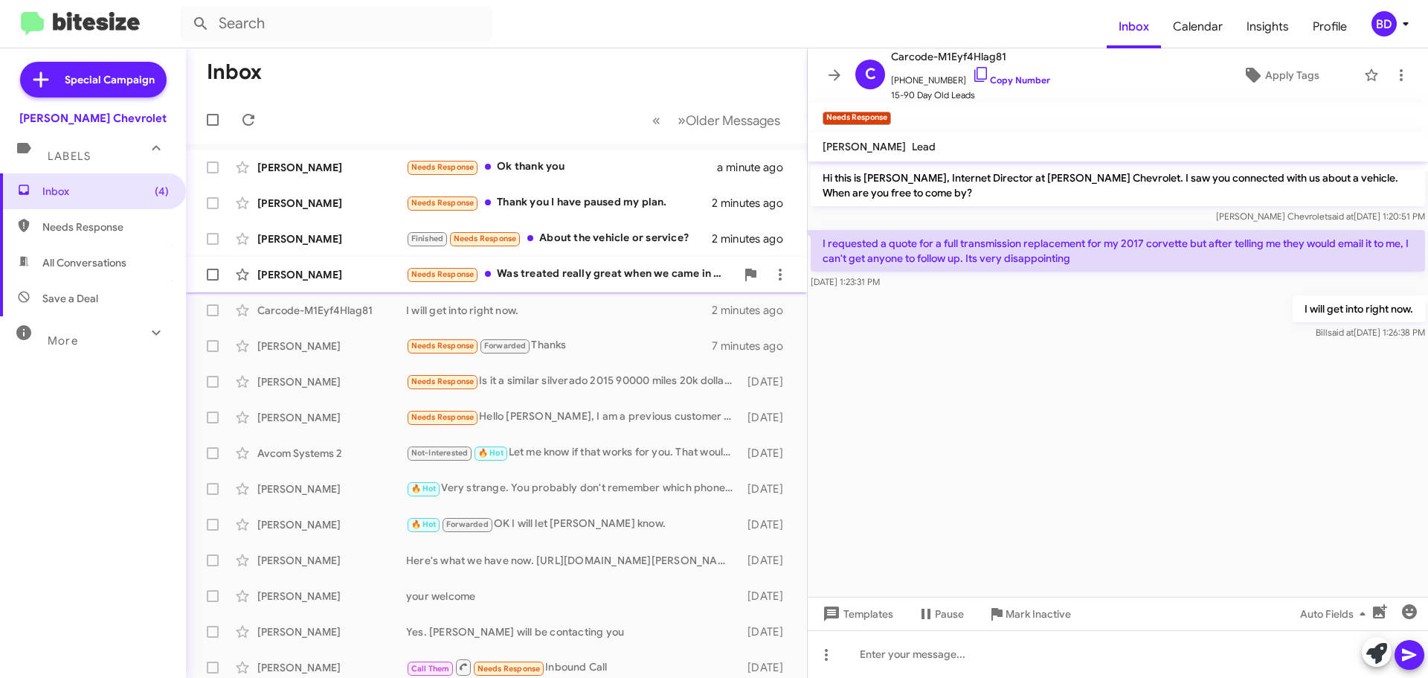
click at [527, 272] on div "Needs Response Was treated really great when we came in but are going with some…" at bounding box center [571, 274] width 330 height 17
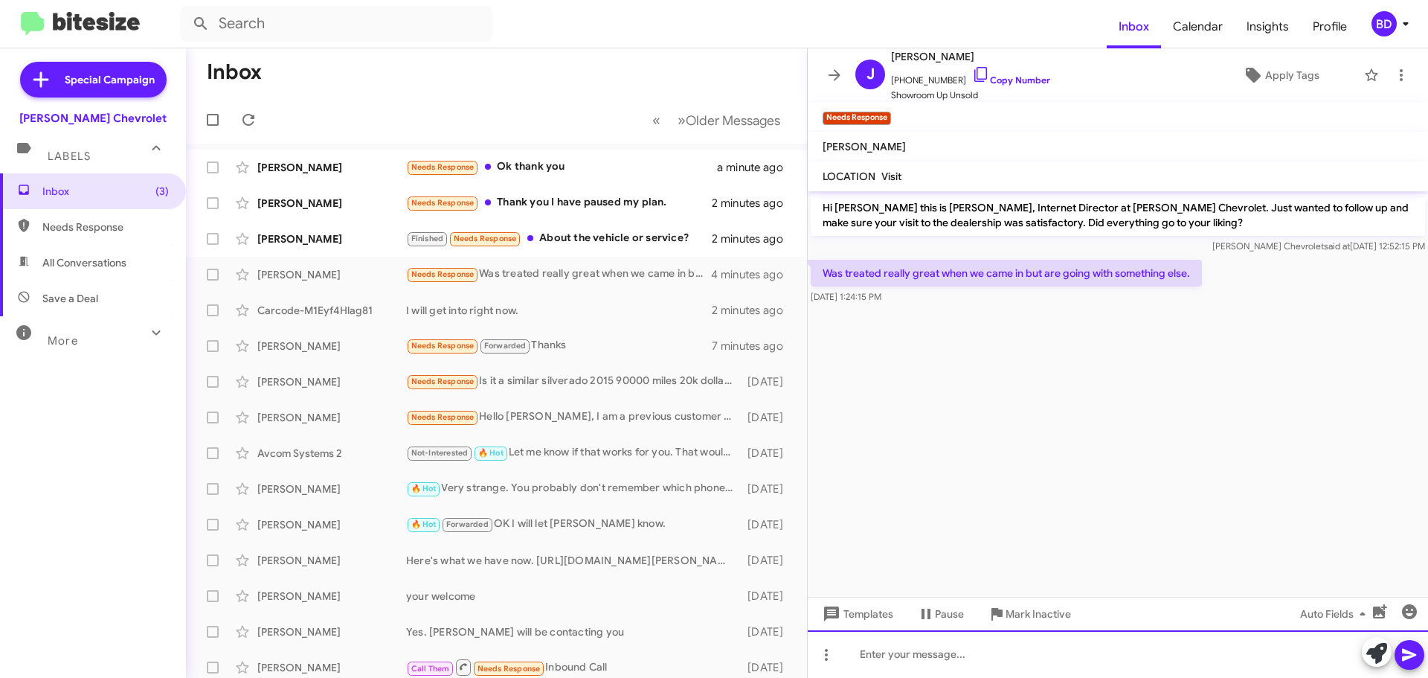
click at [935, 659] on div at bounding box center [1118, 654] width 620 height 48
click at [907, 651] on div "No prpblem Enjoy" at bounding box center [1118, 654] width 620 height 48
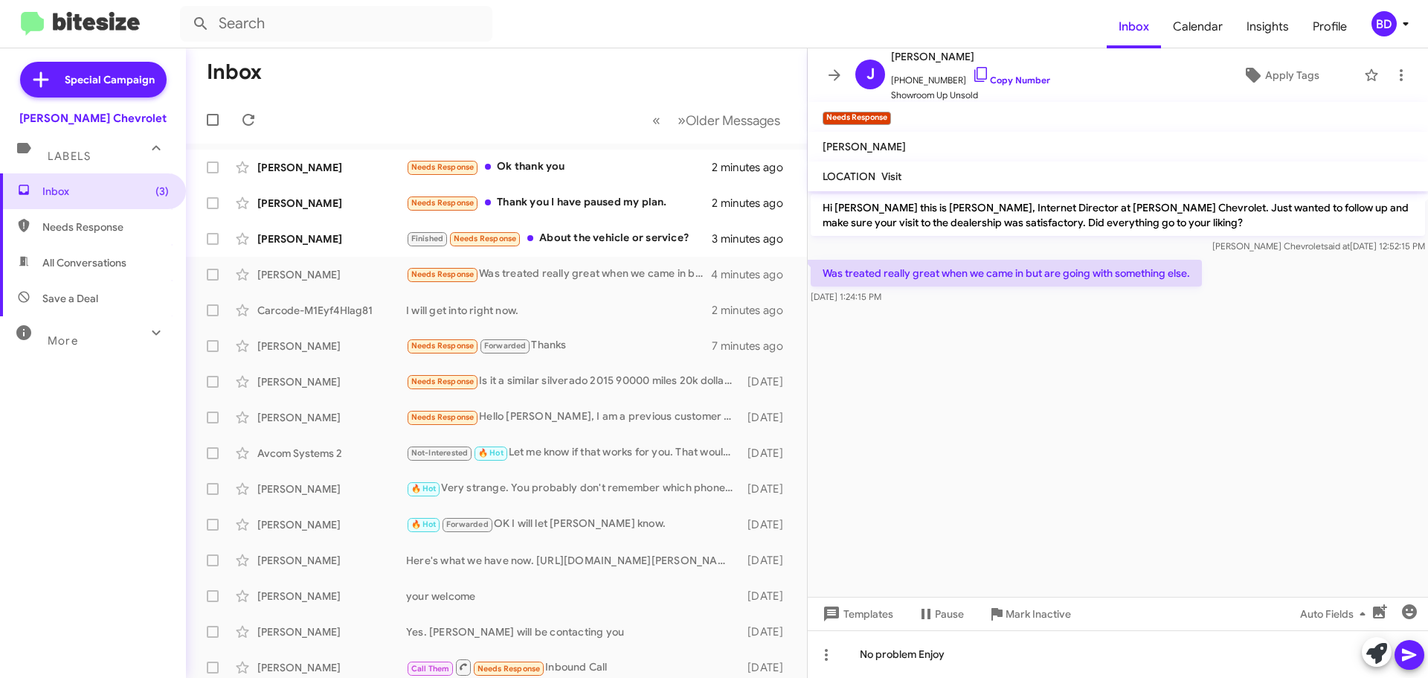
click at [1416, 657] on icon at bounding box center [1410, 655] width 18 height 18
click at [1022, 615] on span "Mark Inactive" at bounding box center [1038, 613] width 65 height 27
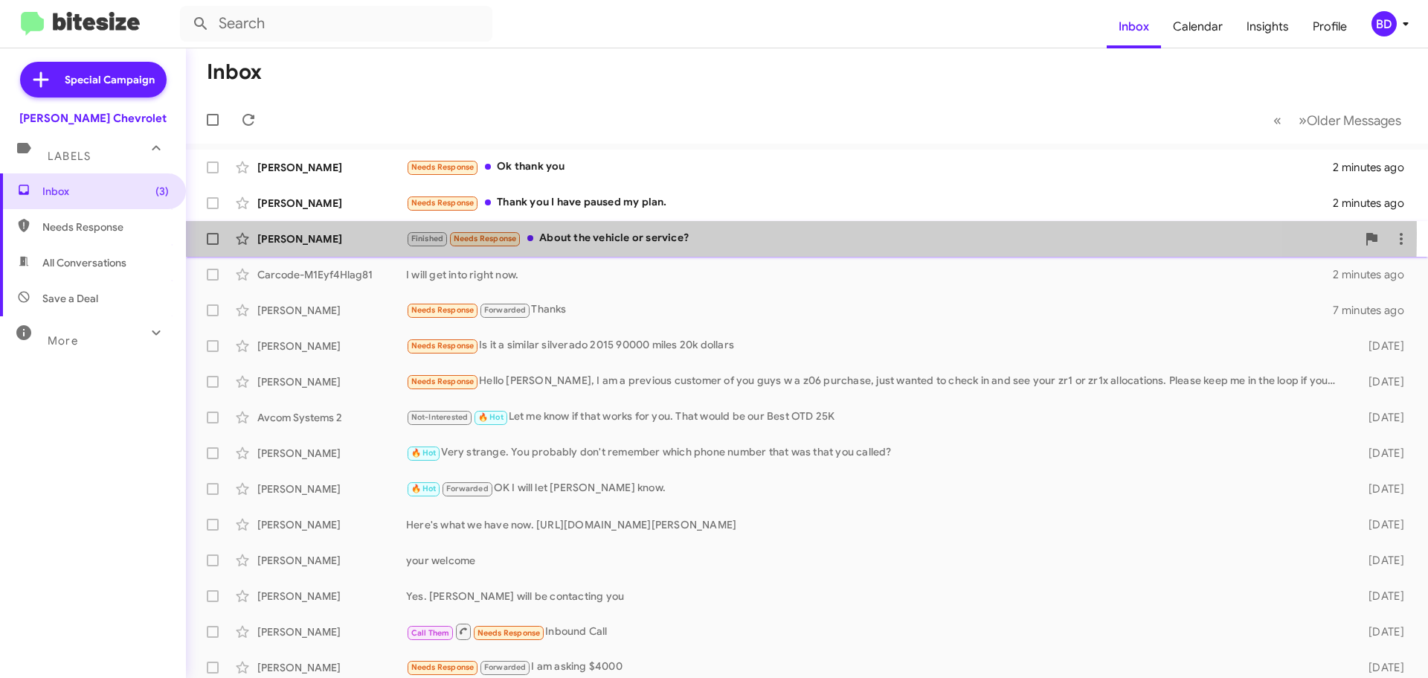
click at [594, 234] on div "Finished Needs Response About the vehicle or service?" at bounding box center [881, 238] width 951 height 17
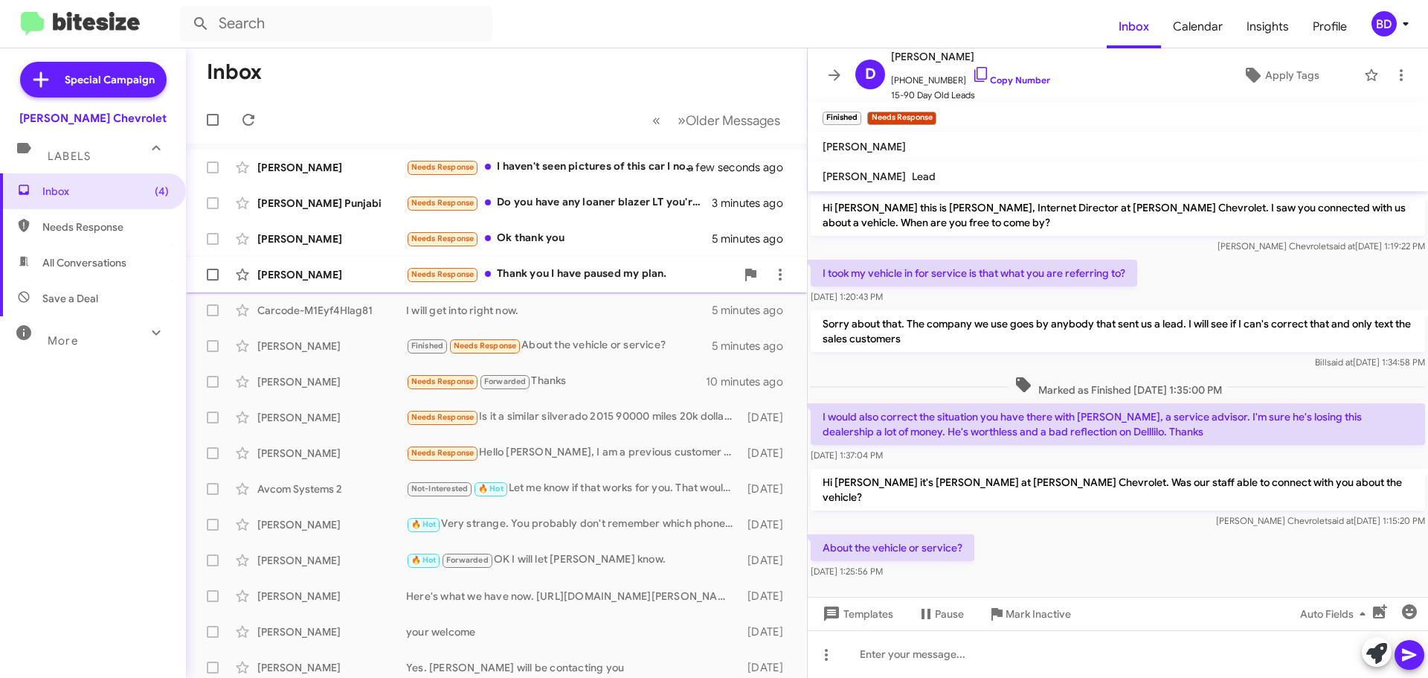
click at [591, 269] on div "Needs Response Thank you I have paused my plan." at bounding box center [571, 274] width 330 height 17
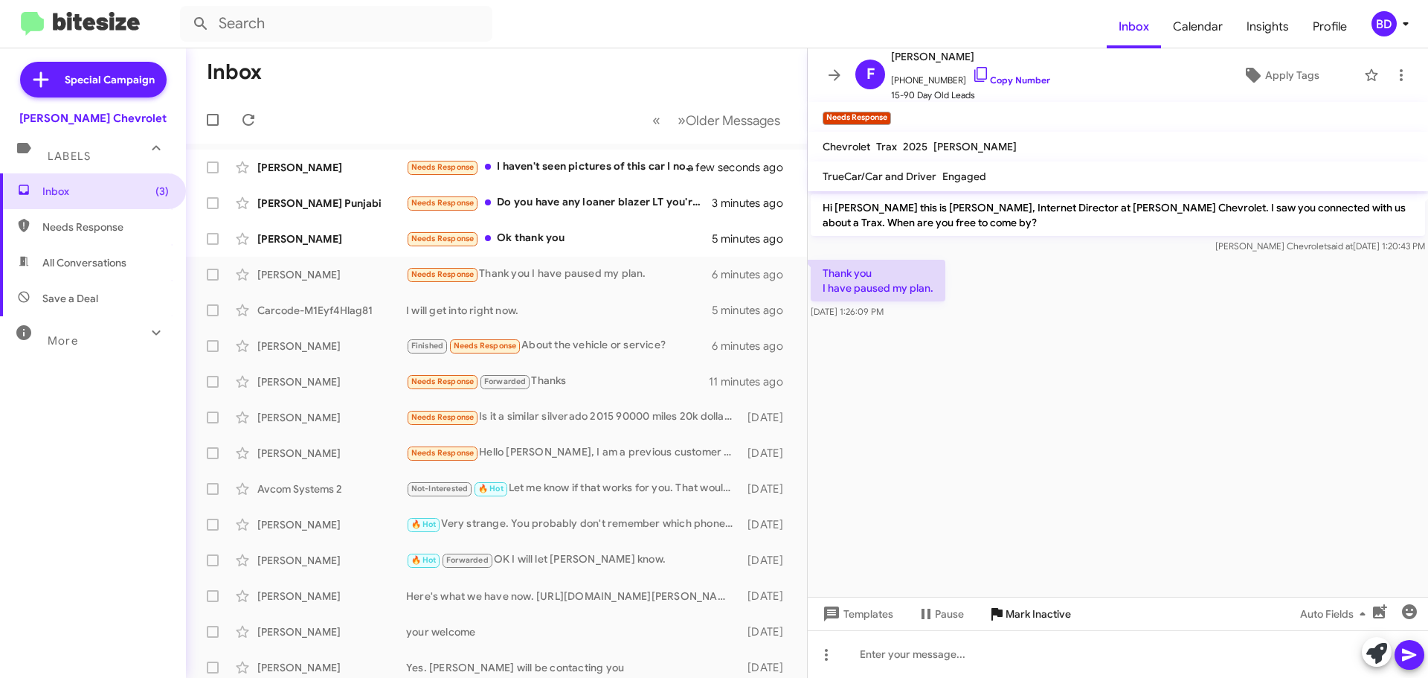
click at [1042, 612] on span "Mark Inactive" at bounding box center [1038, 613] width 65 height 27
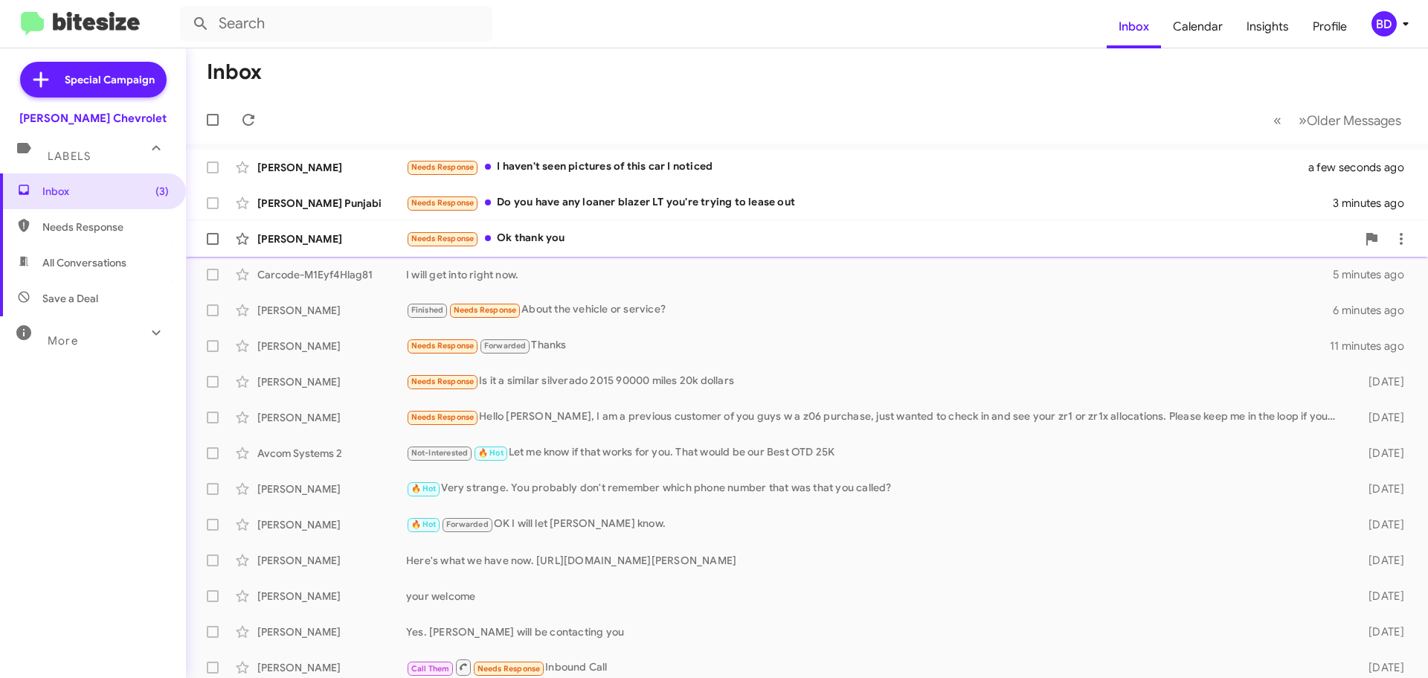
click at [543, 232] on div "Needs Response Ok thank you" at bounding box center [881, 238] width 951 height 17
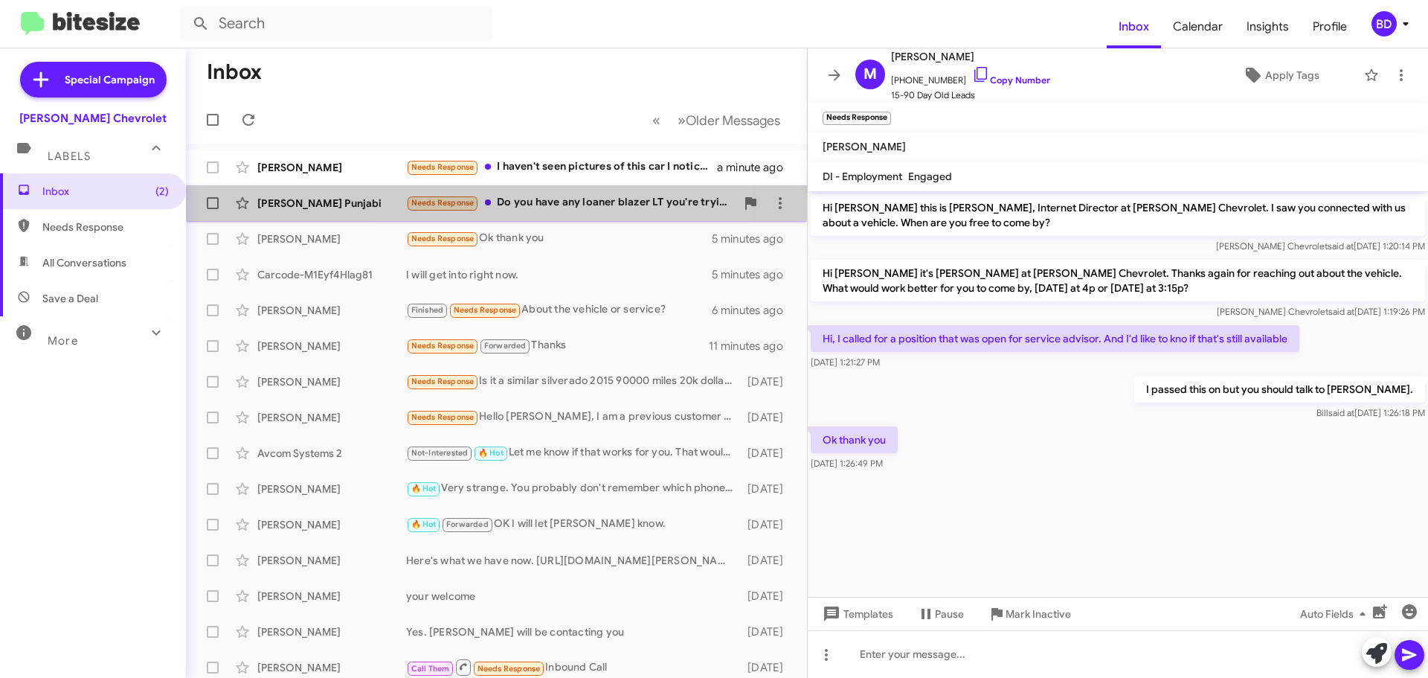
click at [577, 202] on div "Needs Response Do you have any loaner blazer LT you're trying to lease out" at bounding box center [571, 202] width 330 height 17
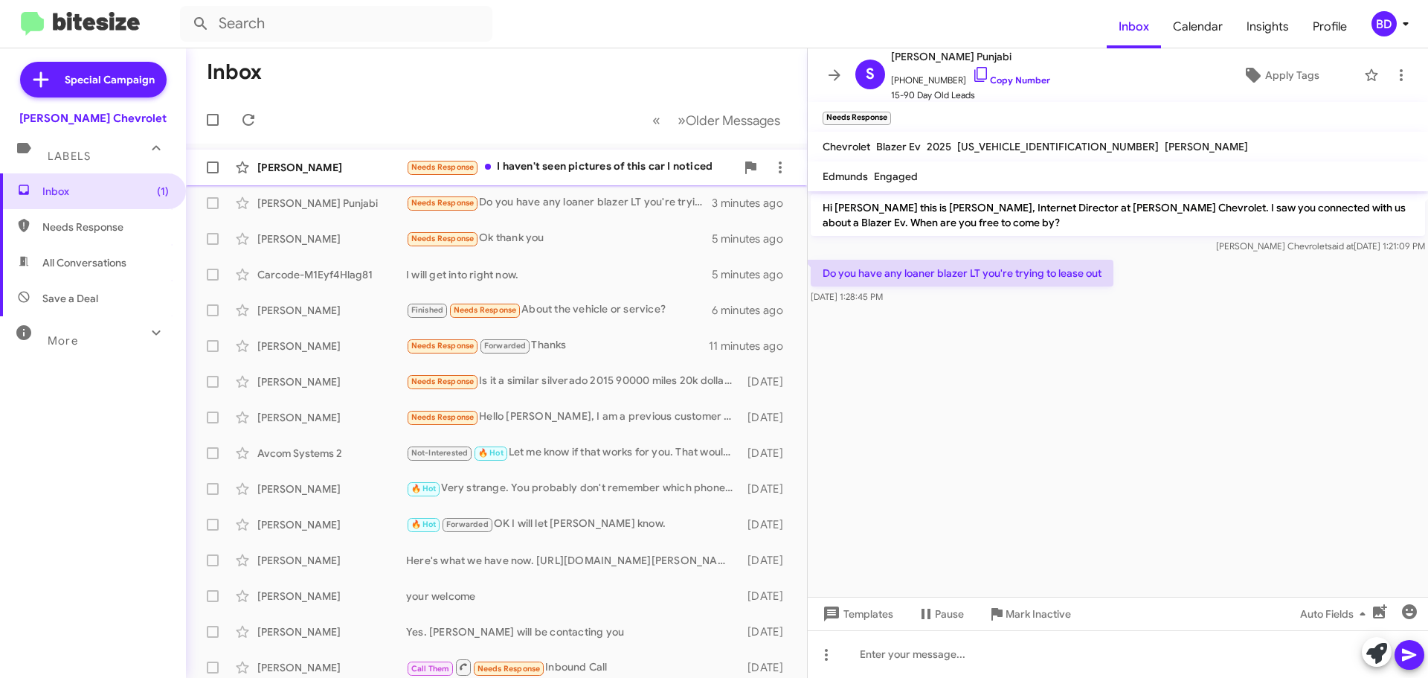
click at [598, 170] on div "Needs Response I haven't seen pictures of this car I noticed" at bounding box center [571, 166] width 330 height 17
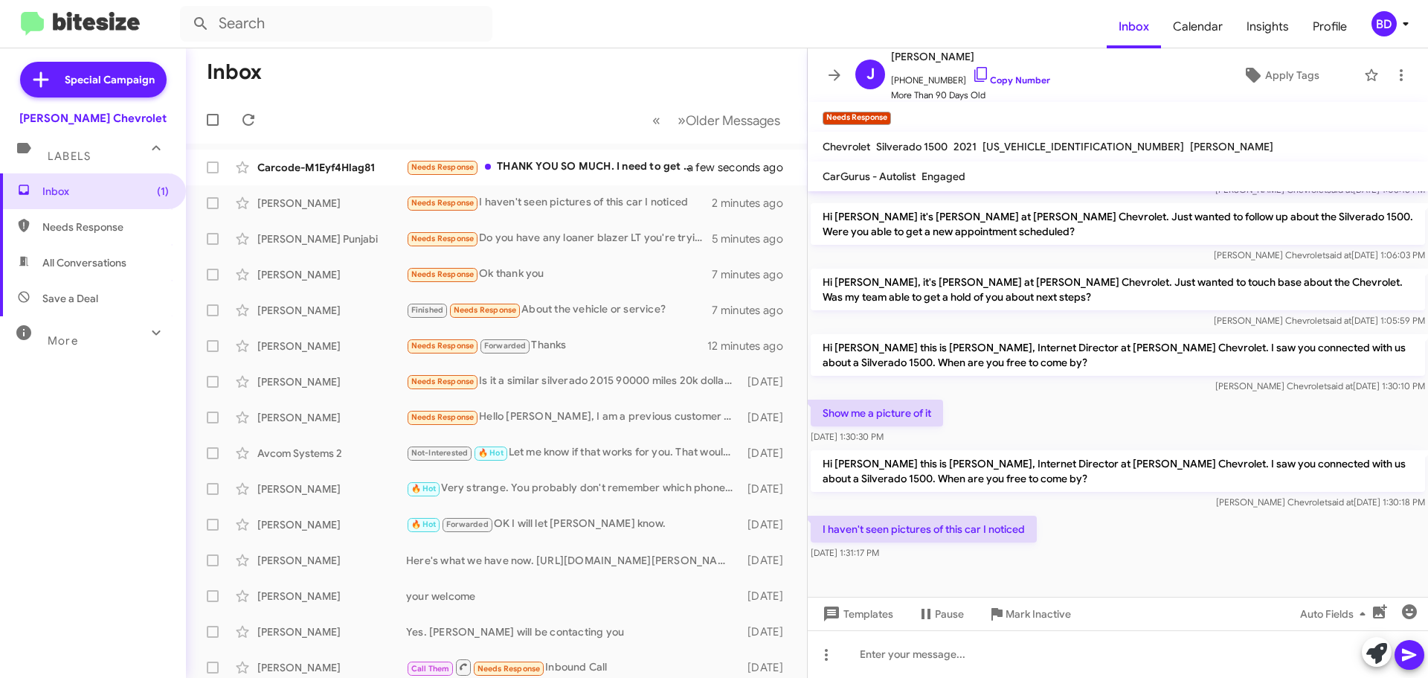
scroll to position [786, 0]
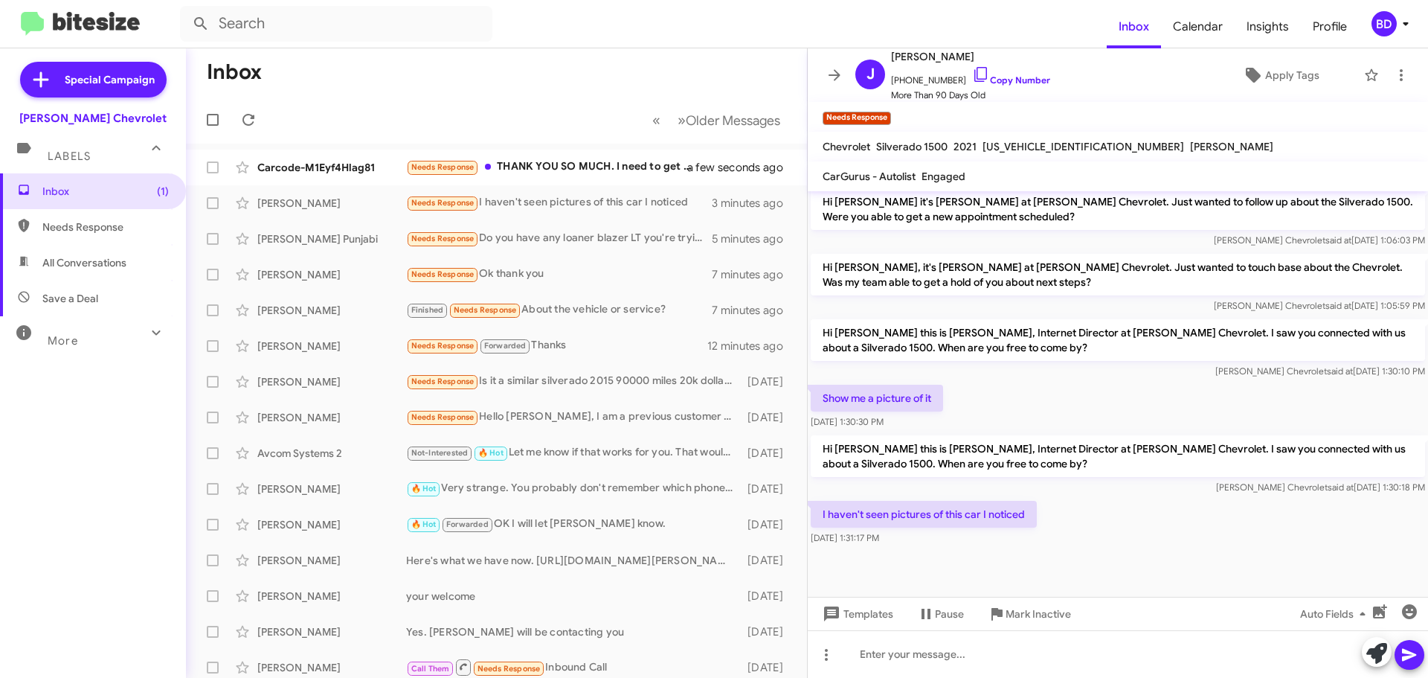
click at [1408, 655] on icon at bounding box center [1410, 655] width 18 height 18
click at [1393, 71] on icon at bounding box center [1402, 75] width 18 height 18
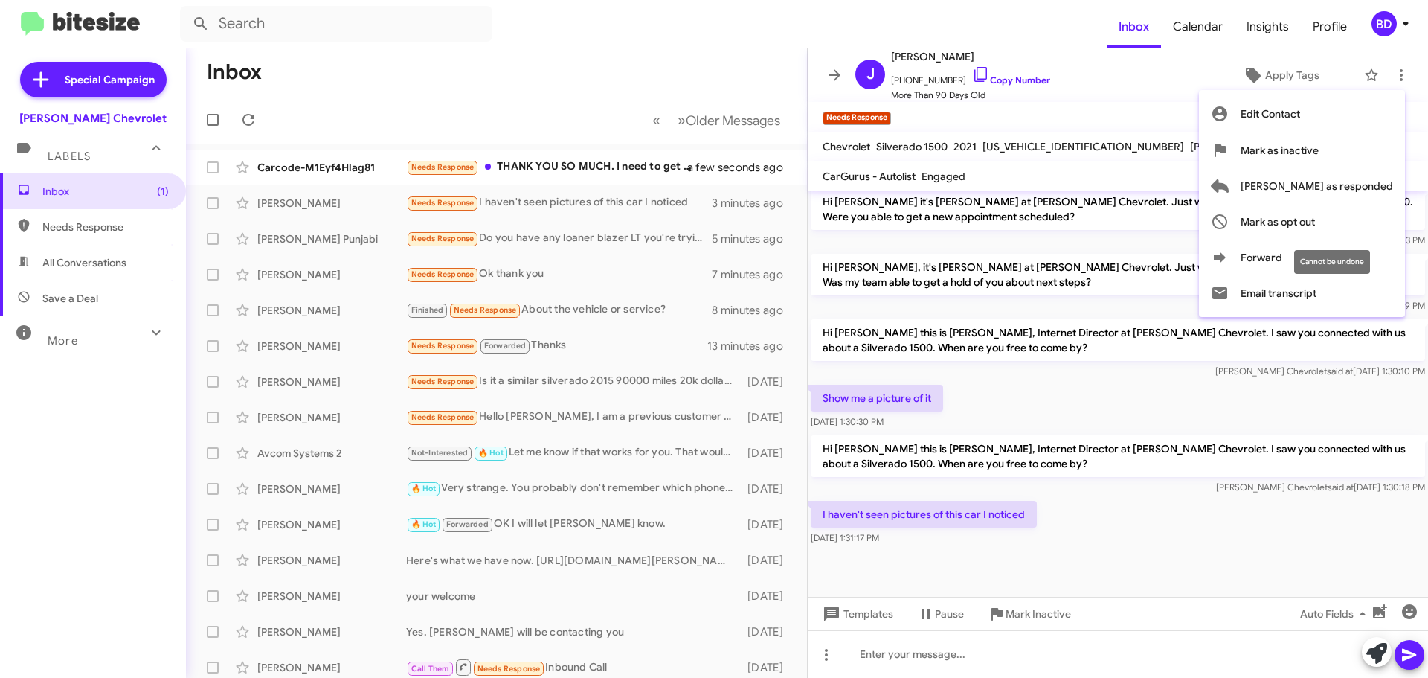
click at [1306, 254] on div "Cannot be undone" at bounding box center [1332, 262] width 76 height 24
click at [1226, 257] on icon at bounding box center [1220, 257] width 12 height 10
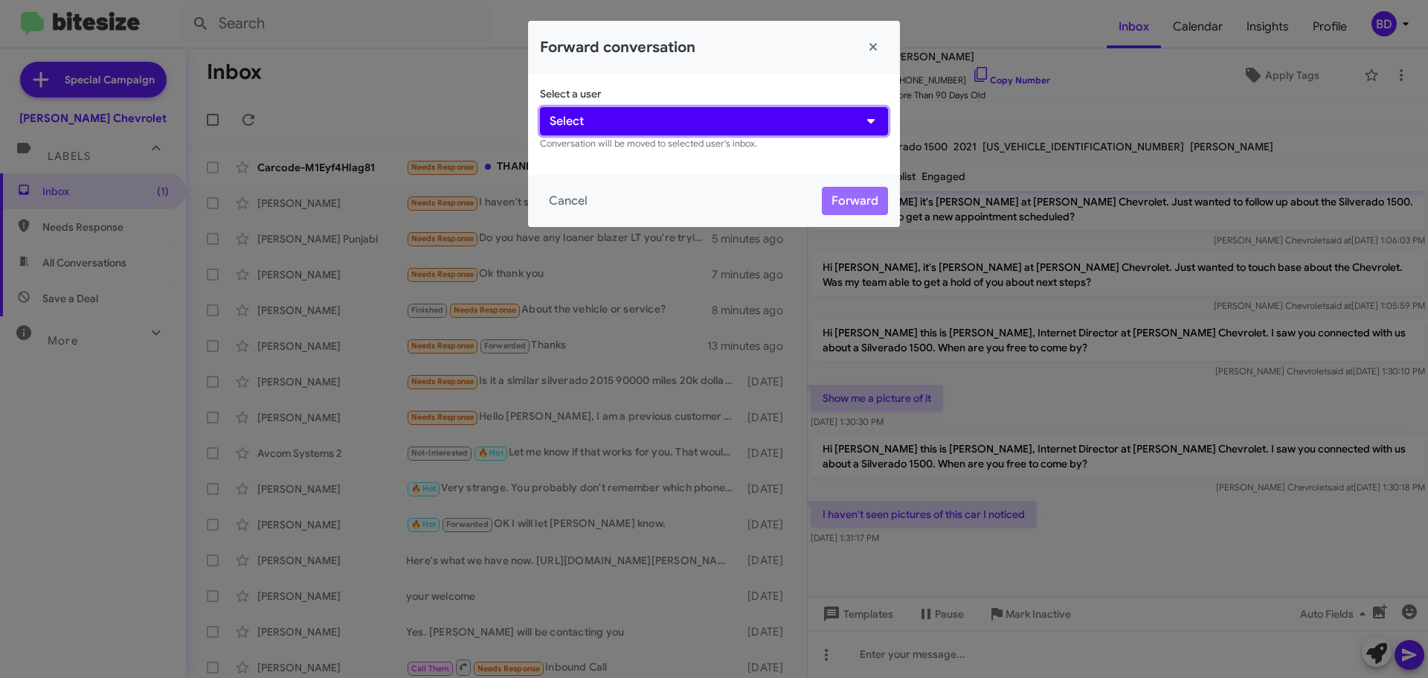
click at [647, 115] on button "Select" at bounding box center [714, 121] width 348 height 28
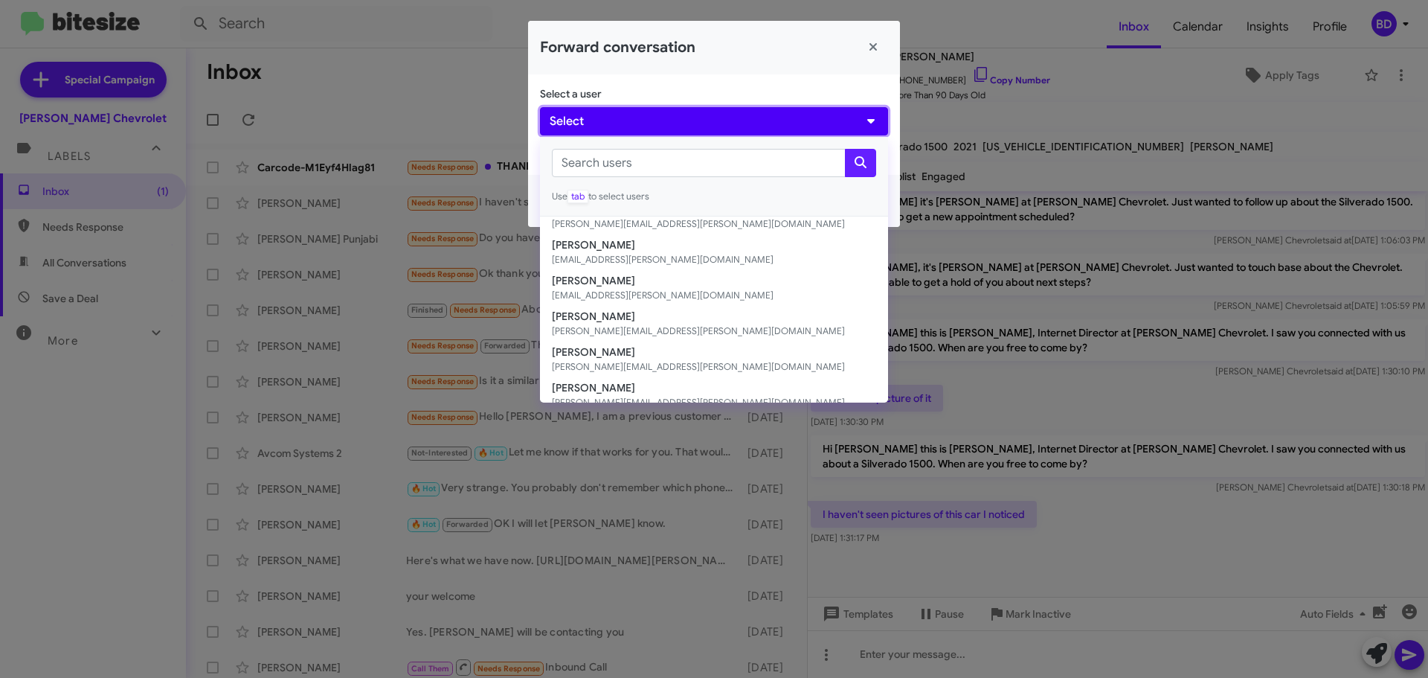
scroll to position [207, 0]
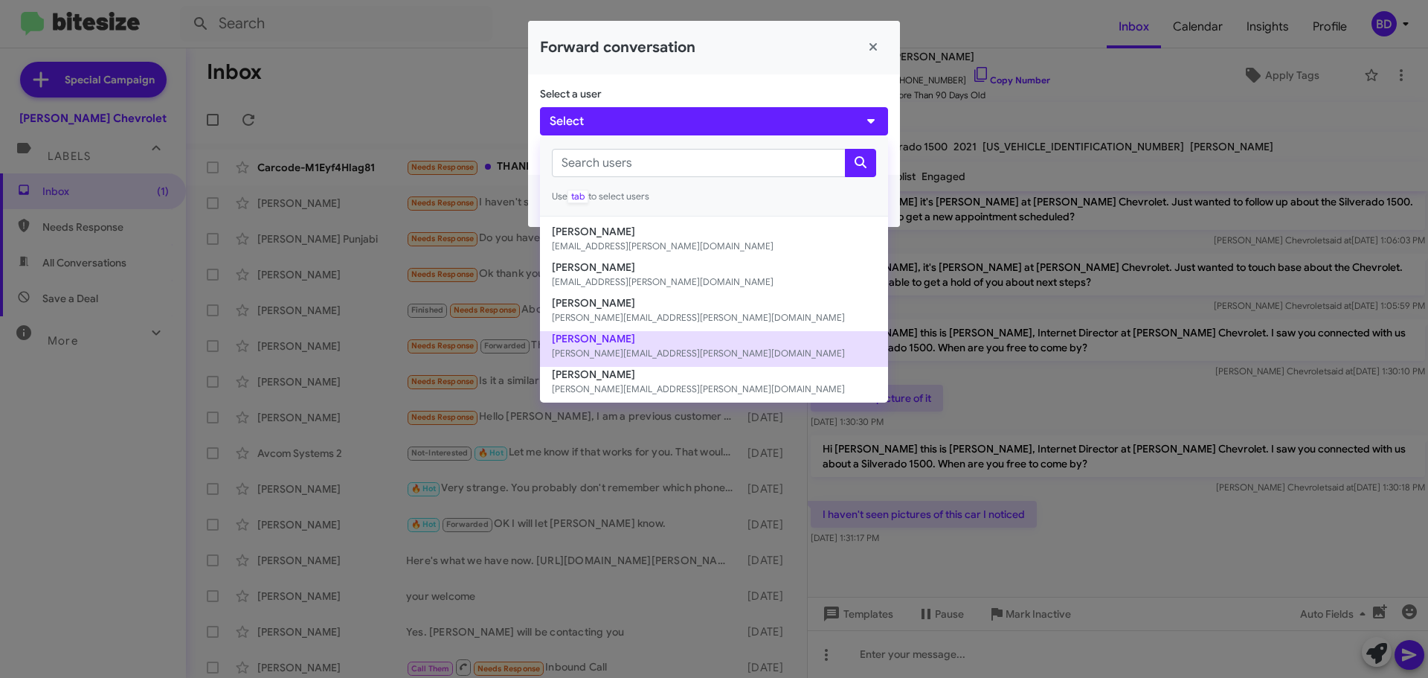
click at [595, 337] on button "Gilberto Quiroz [EMAIL_ADDRESS][PERSON_NAME][DOMAIN_NAME]" at bounding box center [714, 349] width 348 height 36
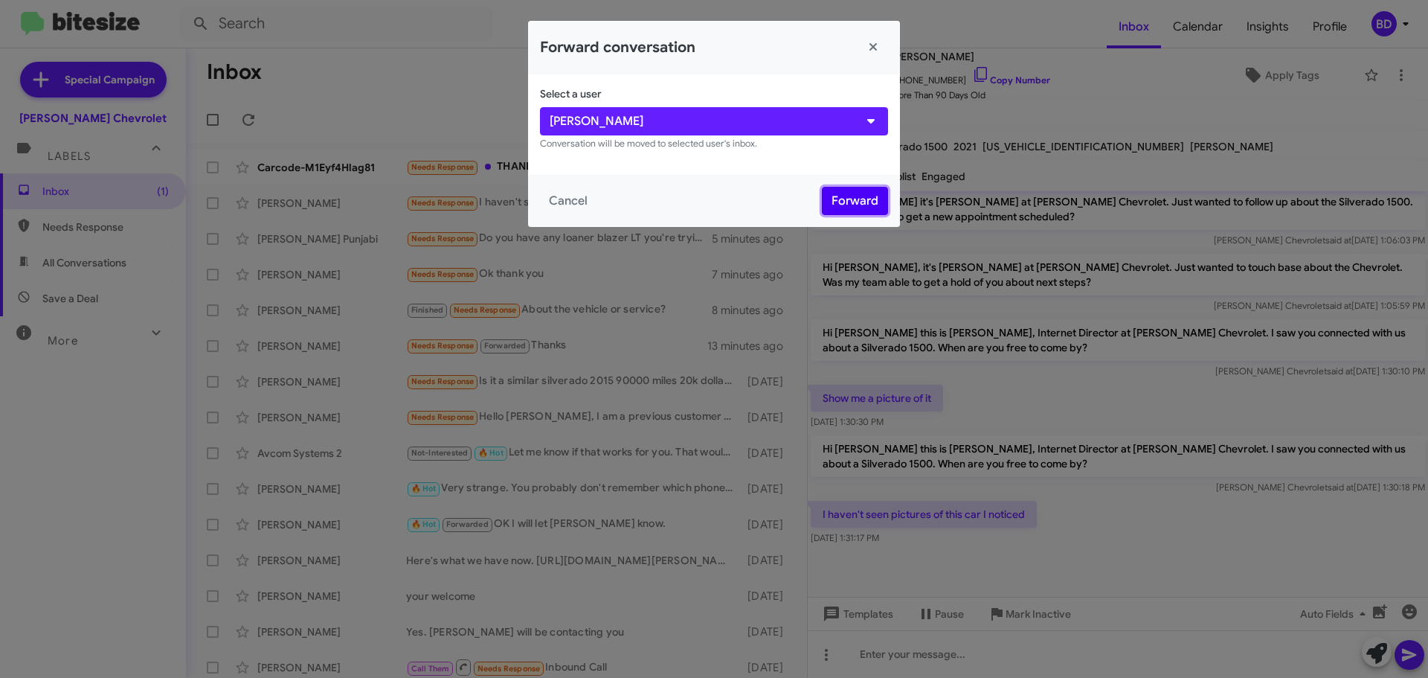
click at [864, 202] on button "Forward" at bounding box center [855, 201] width 66 height 28
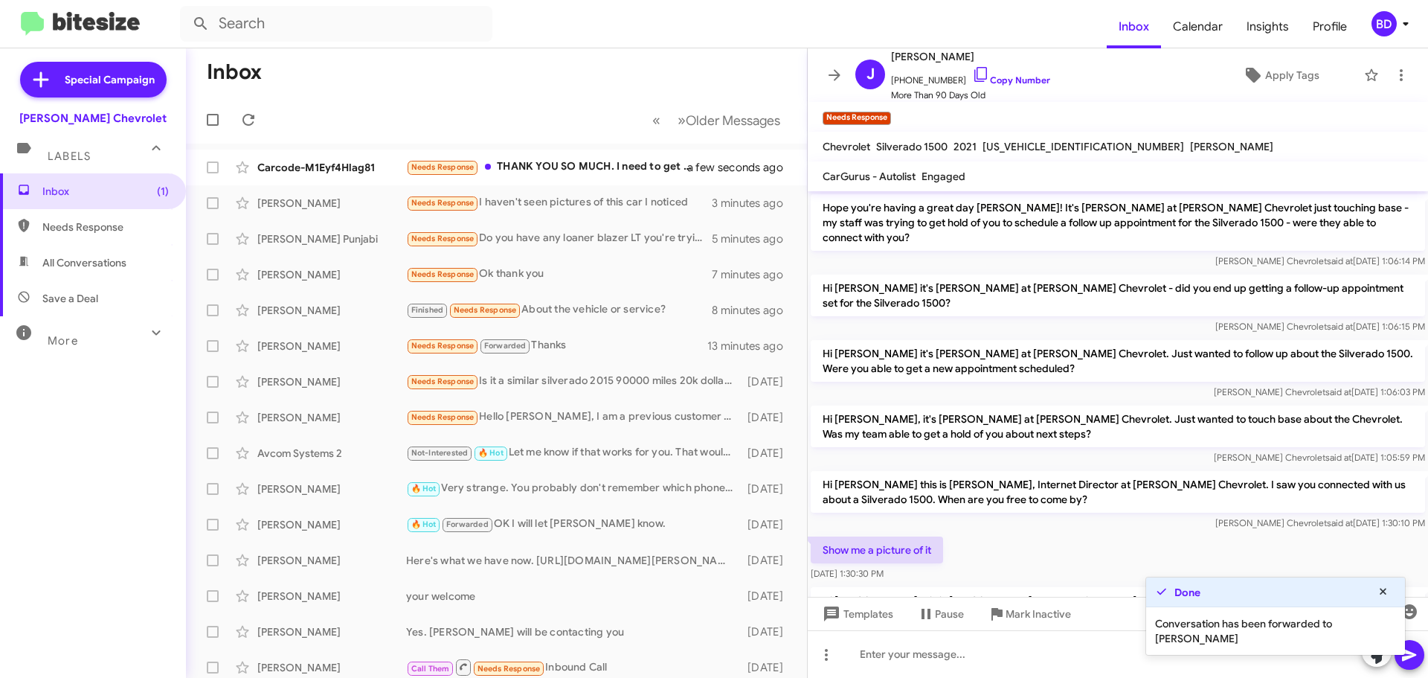
scroll to position [637, 0]
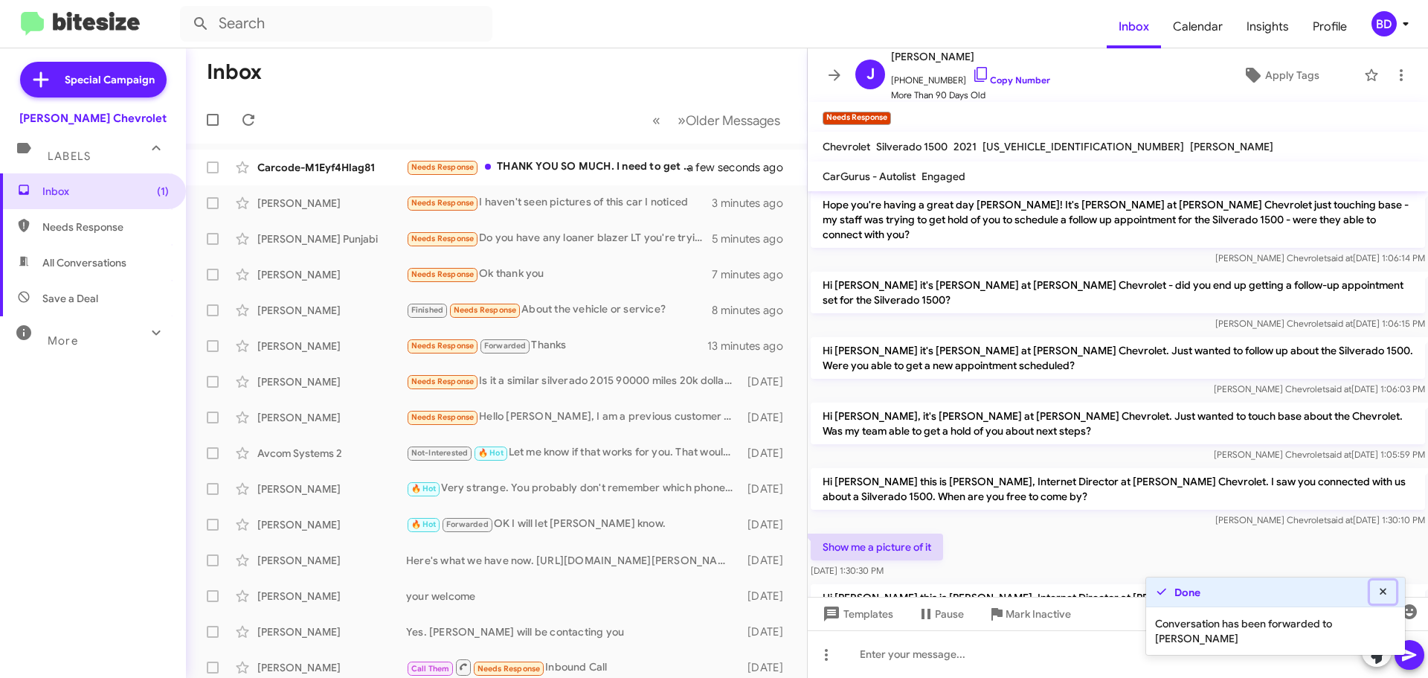
click at [1381, 588] on icon at bounding box center [1383, 591] width 13 height 10
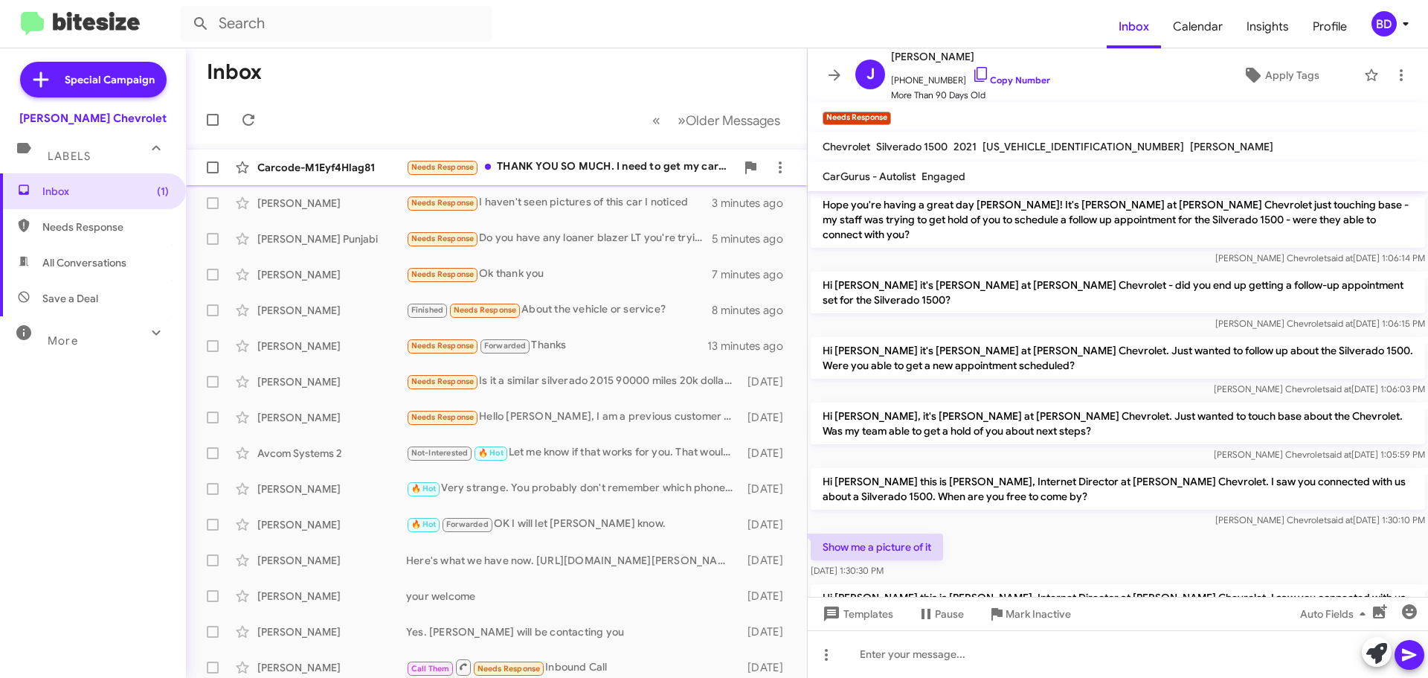
click at [563, 157] on div "Carcode-M1Eyf4Hlag81 Needs Response THANK YOU SO MUCH. I need to get my car fix…" at bounding box center [496, 168] width 597 height 30
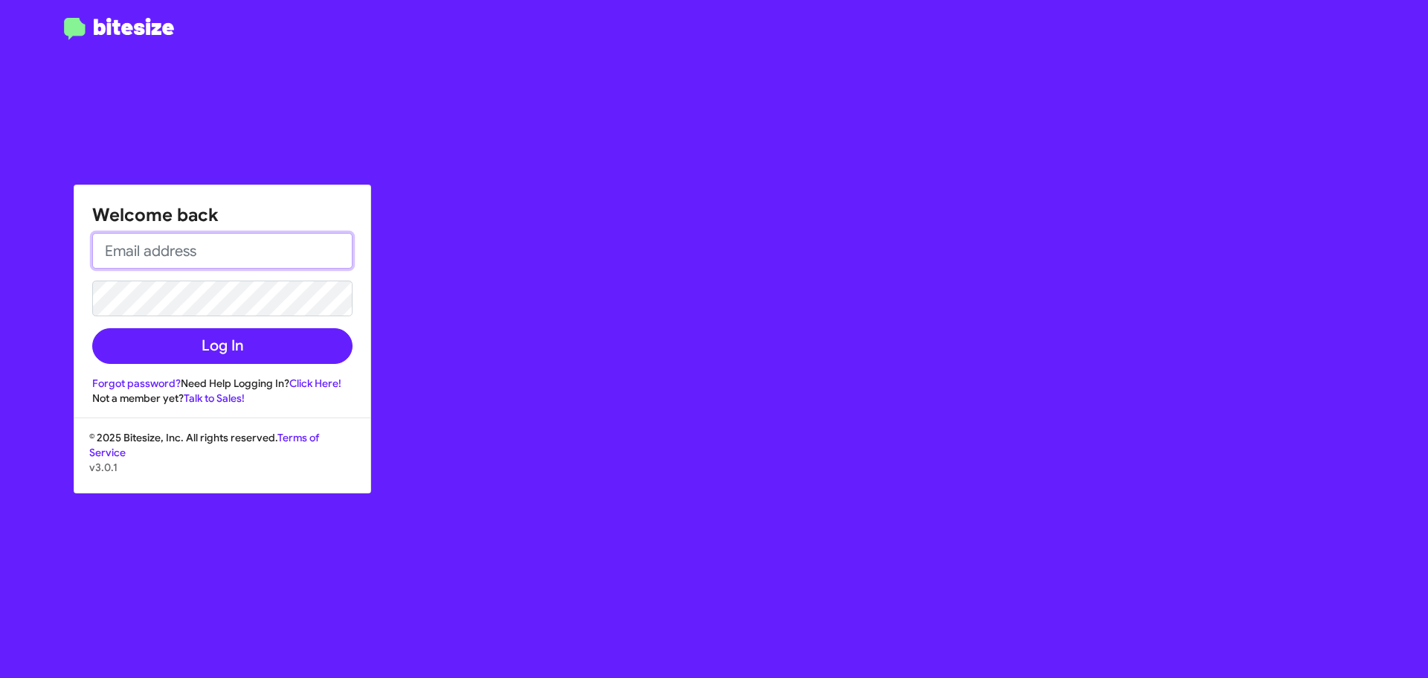
click at [169, 260] on input "email" at bounding box center [222, 251] width 260 height 36
type input "[EMAIL_ADDRESS][PERSON_NAME][DOMAIN_NAME]"
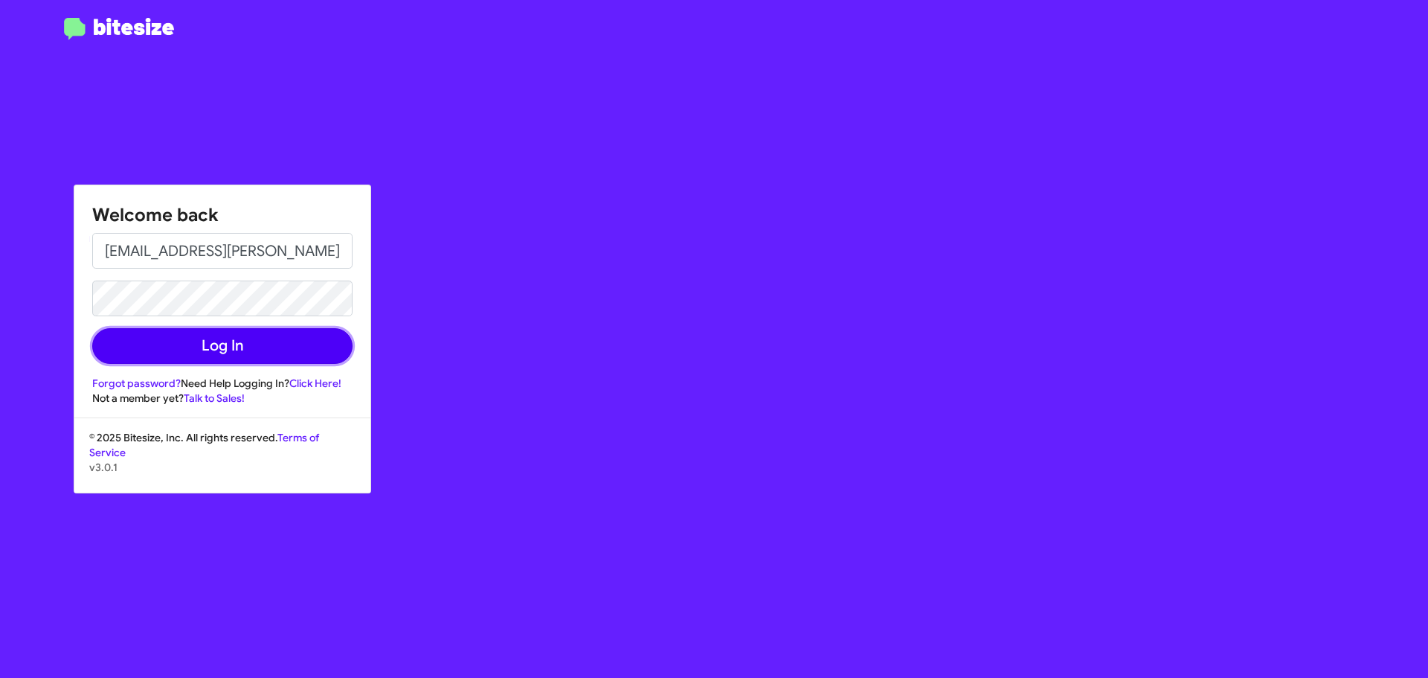
click at [224, 346] on button "Log In" at bounding box center [222, 346] width 260 height 36
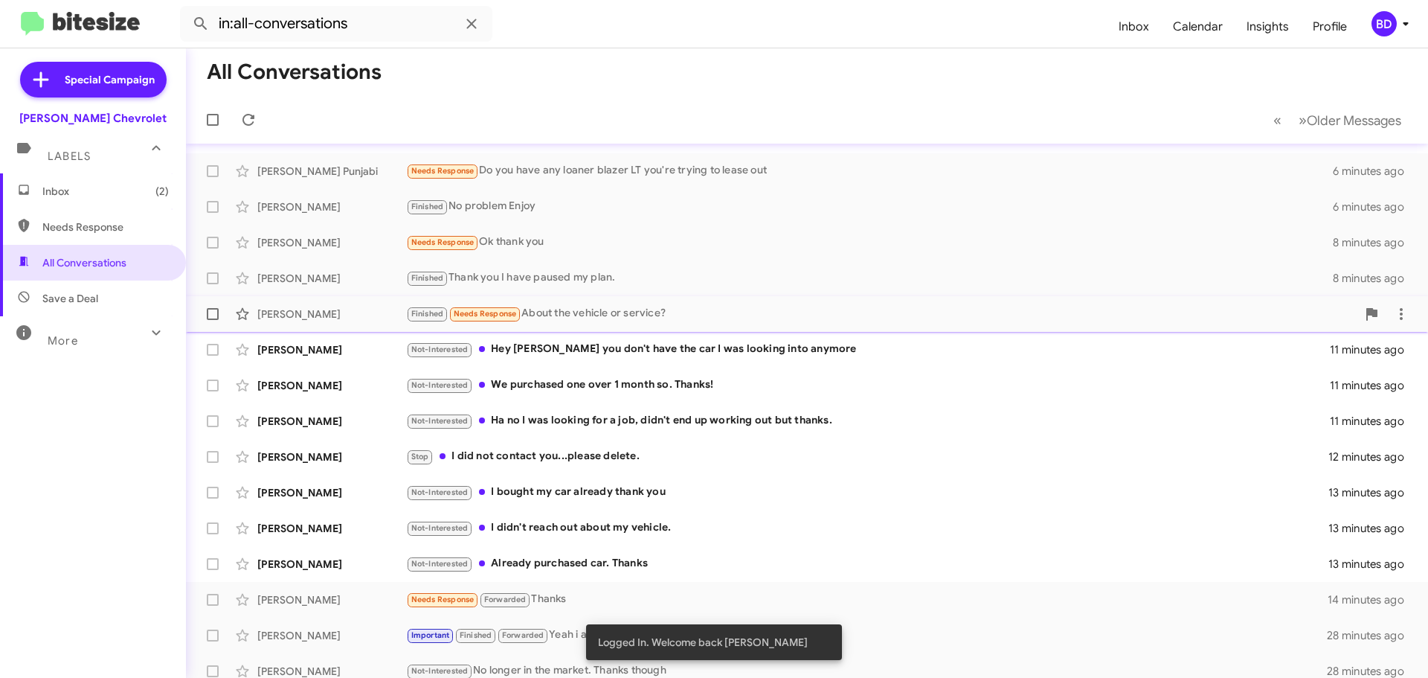
scroll to position [186, 0]
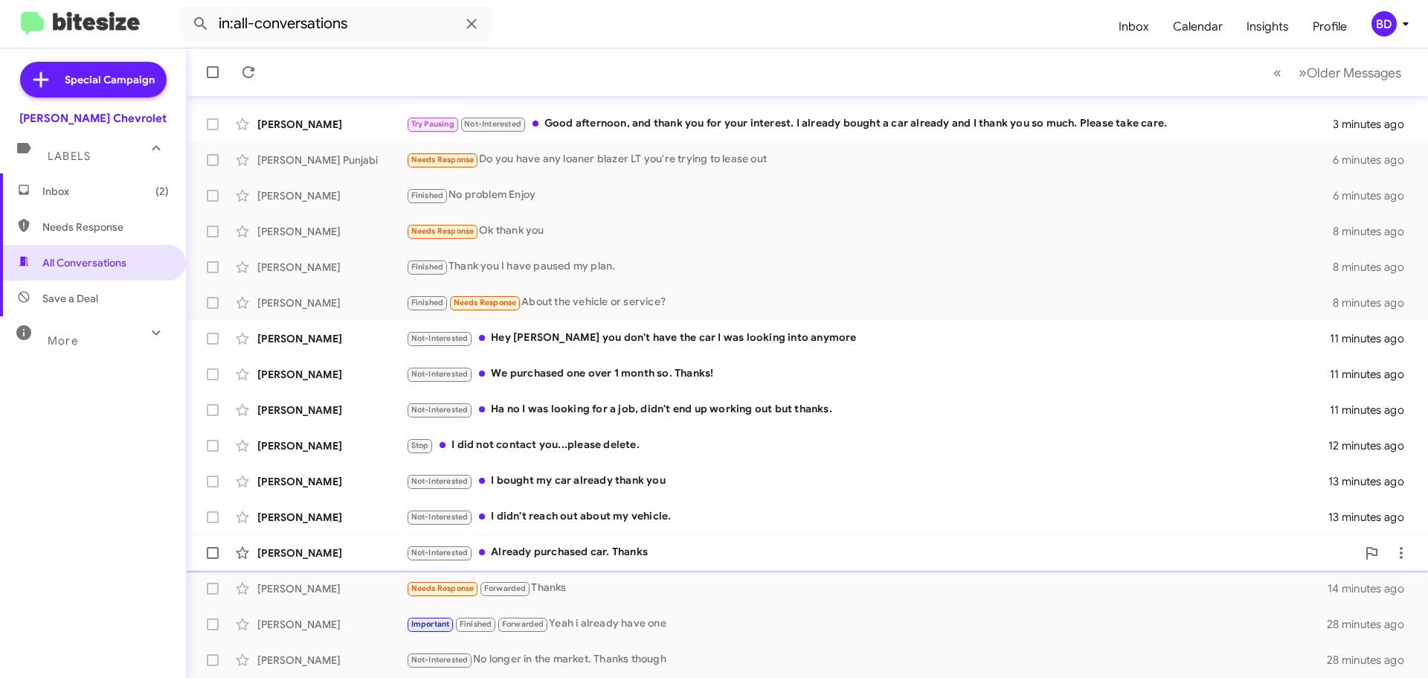
click at [559, 544] on div "Not-Interested Already purchased car. Thanks" at bounding box center [881, 552] width 951 height 17
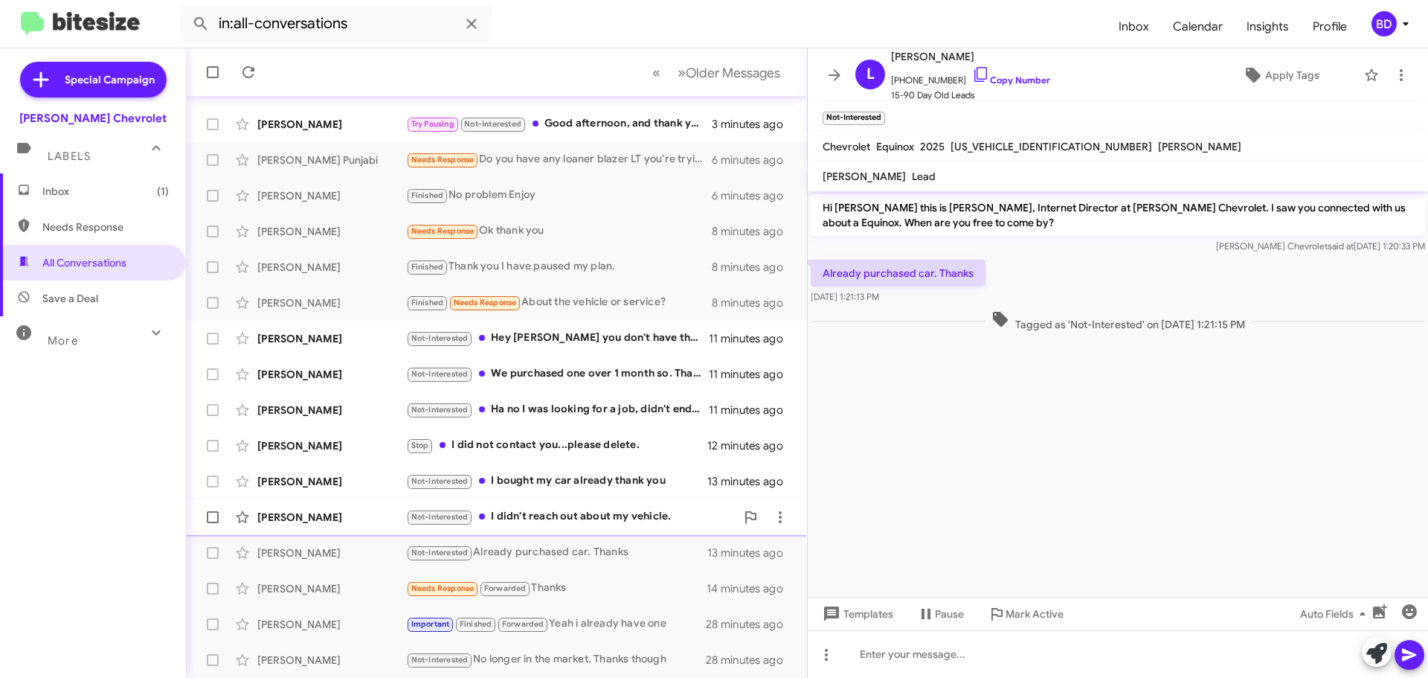
click at [589, 507] on div "[PERSON_NAME] Not-Interested I didn't reach out about my vehicle. 13 minutes ago" at bounding box center [496, 517] width 597 height 30
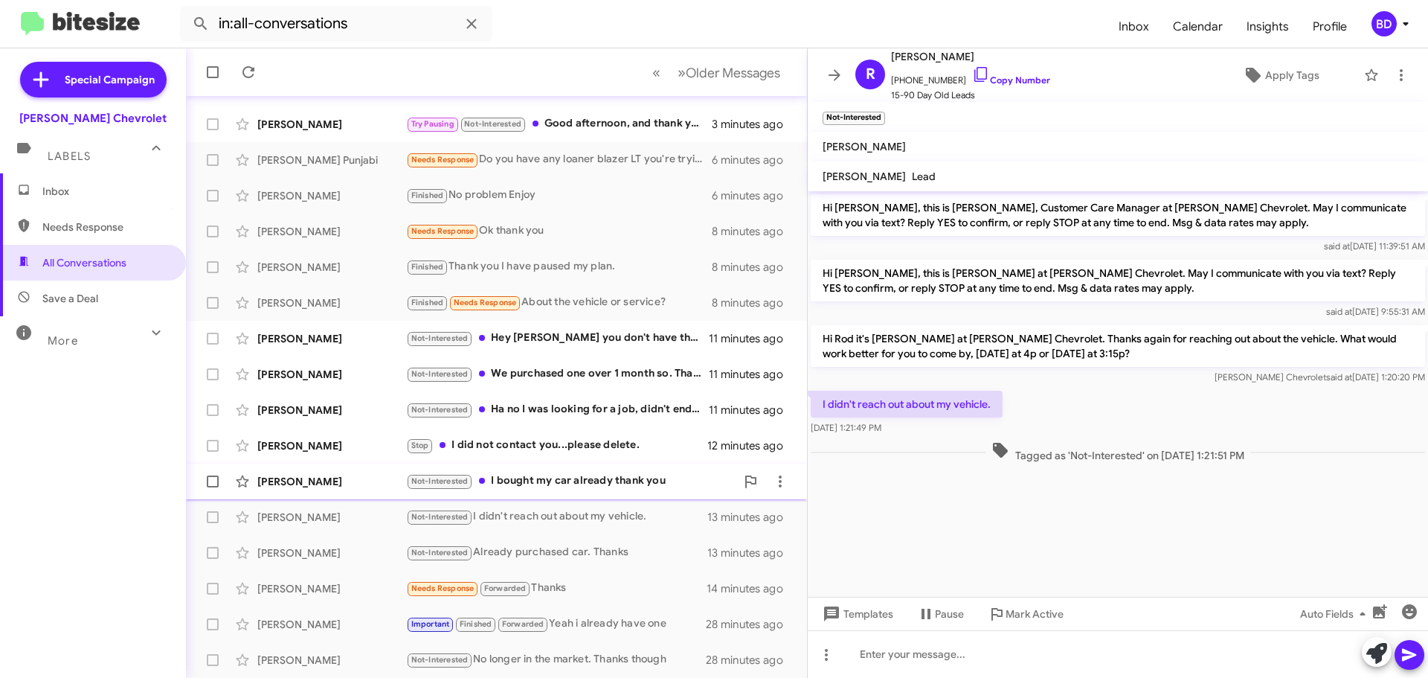
click at [602, 471] on div "[PERSON_NAME] Not-Interested I bought my car already thank you 13 minutes ago" at bounding box center [496, 481] width 597 height 30
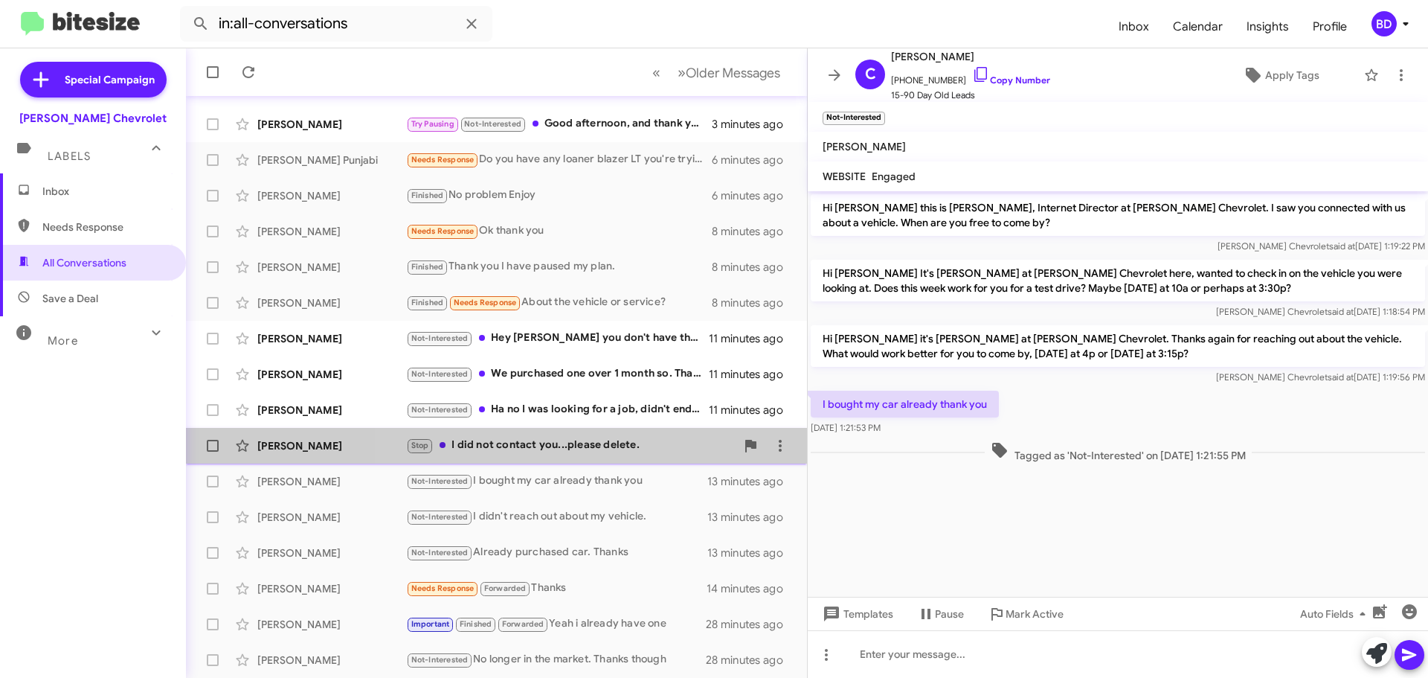
click at [612, 446] on div "Stop I did not contact you...please delete." at bounding box center [571, 445] width 330 height 17
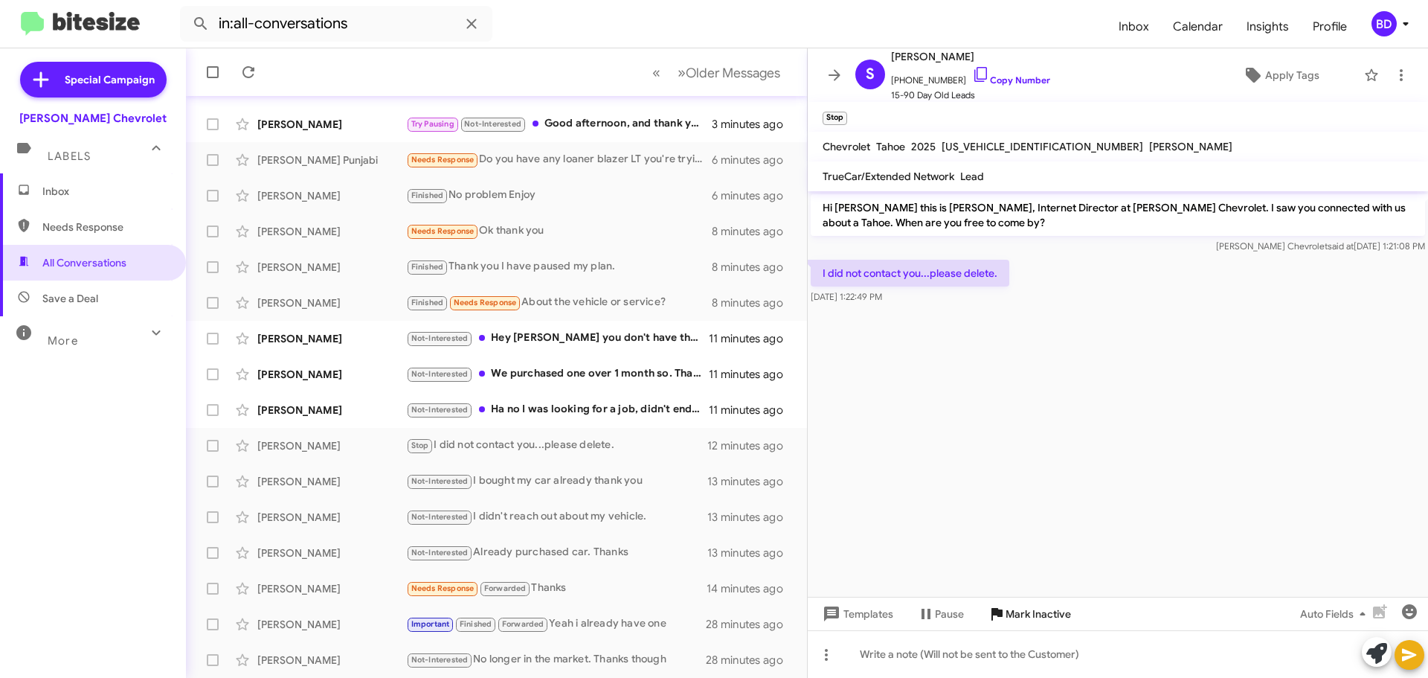
click at [1029, 617] on span "Mark Inactive" at bounding box center [1038, 613] width 65 height 27
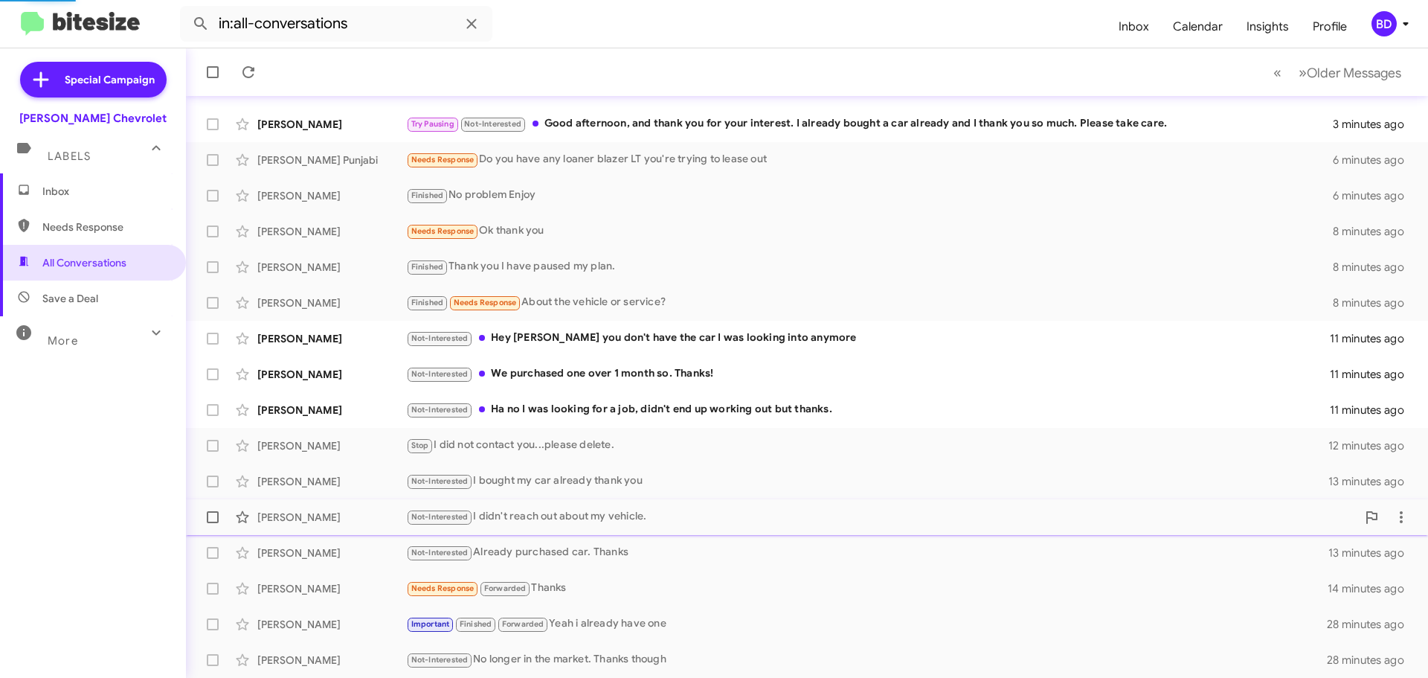
scroll to position [150, 0]
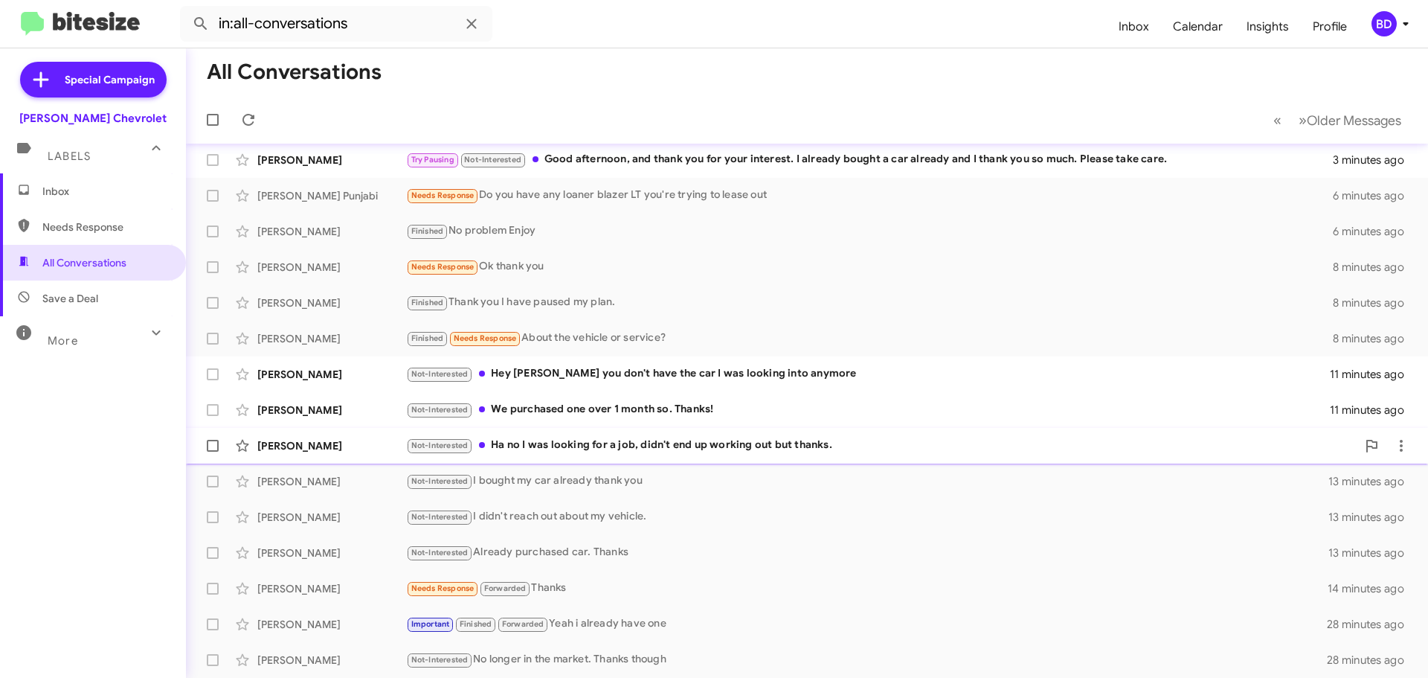
click at [560, 443] on div "Not-Interested Ha no I was looking for a job, didn't end up working out but tha…" at bounding box center [881, 445] width 951 height 17
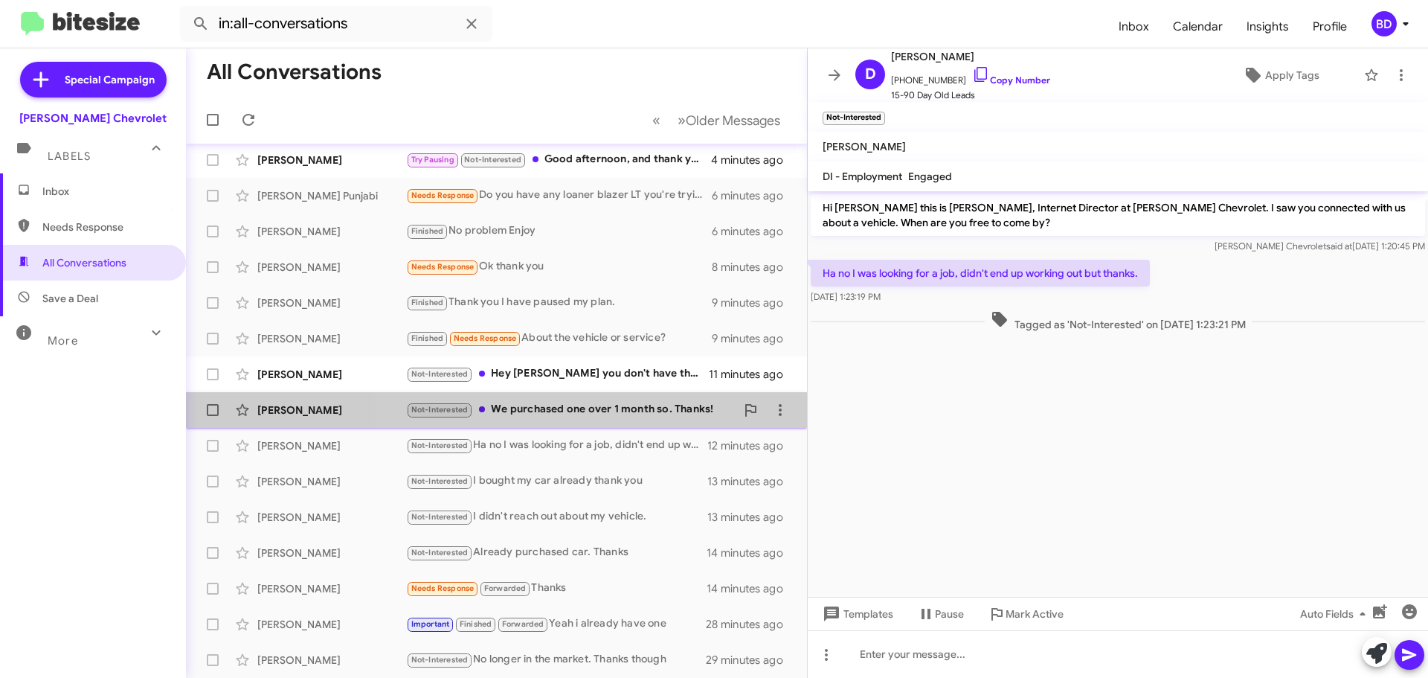
click at [591, 411] on div "Not-Interested We purchased one over 1 month so. Thanks!" at bounding box center [571, 409] width 330 height 17
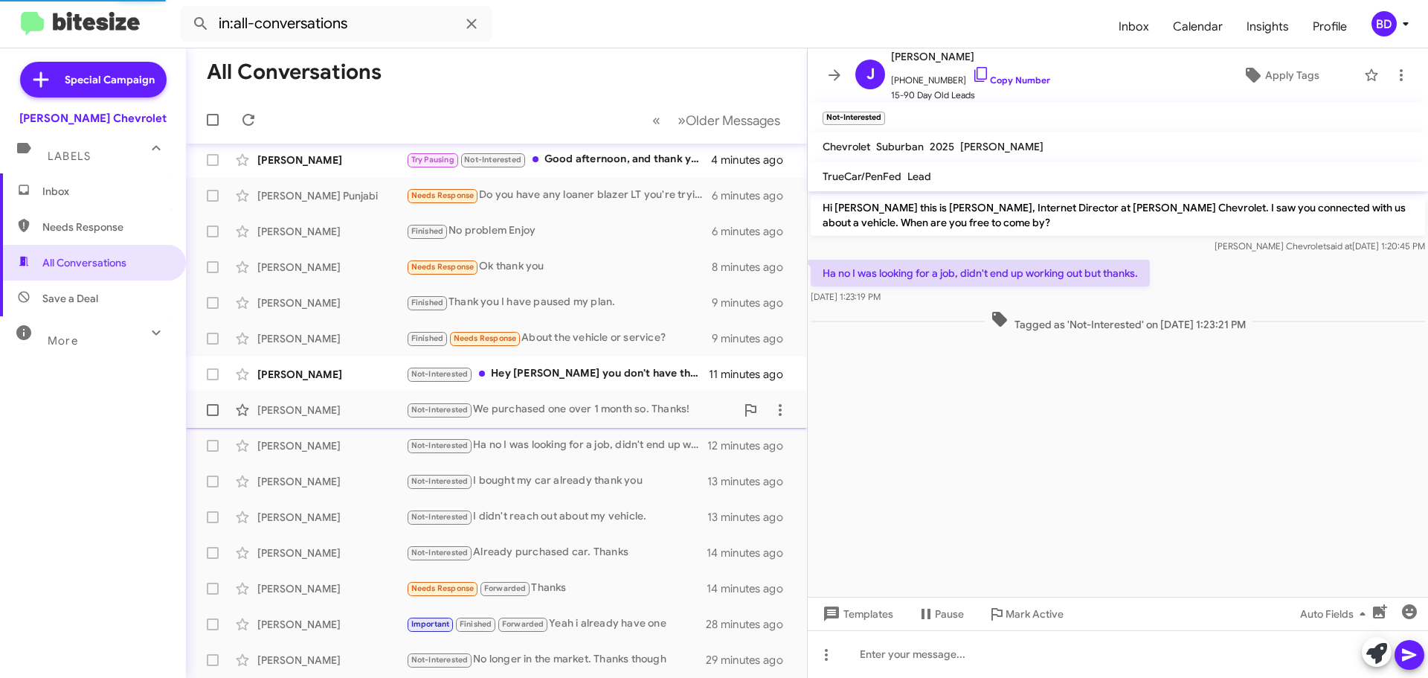
scroll to position [130, 0]
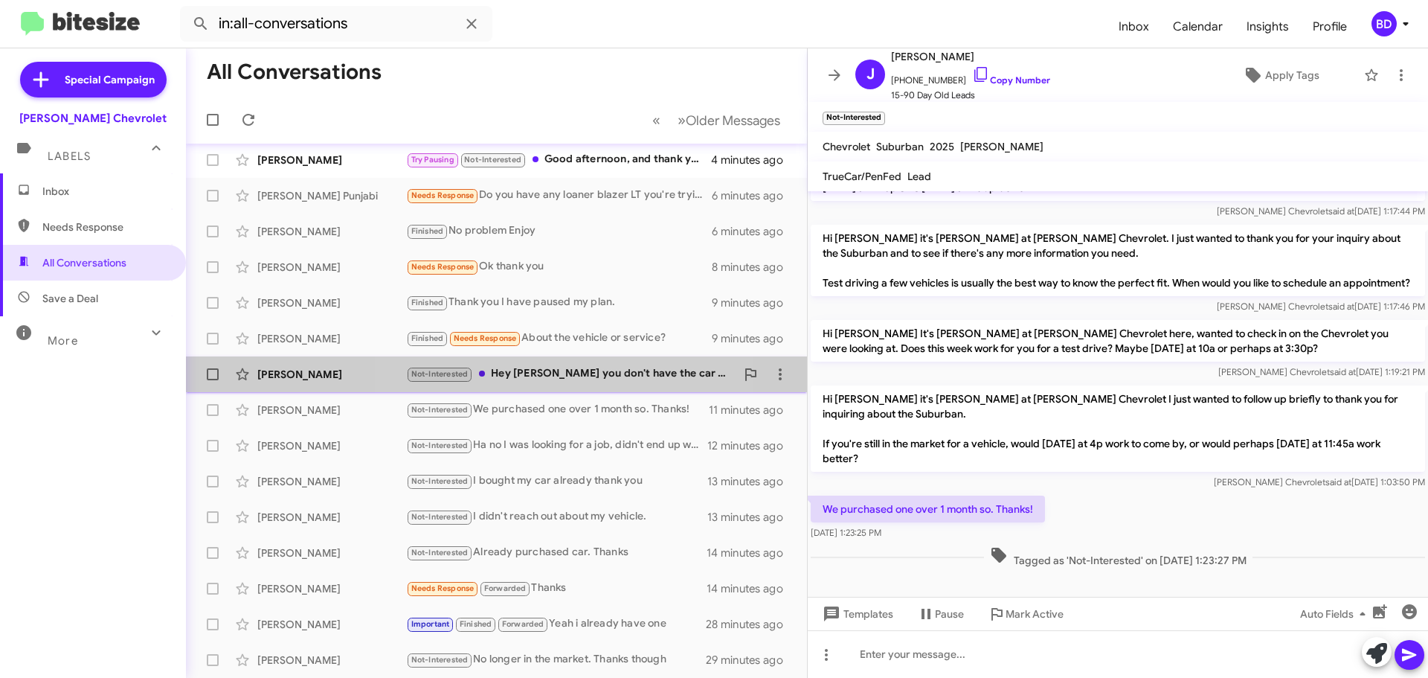
click at [583, 370] on div "Not-Interested Hey bill you don't have the car I was looking into anymore" at bounding box center [571, 373] width 330 height 17
